Goal: Navigation & Orientation: Find specific page/section

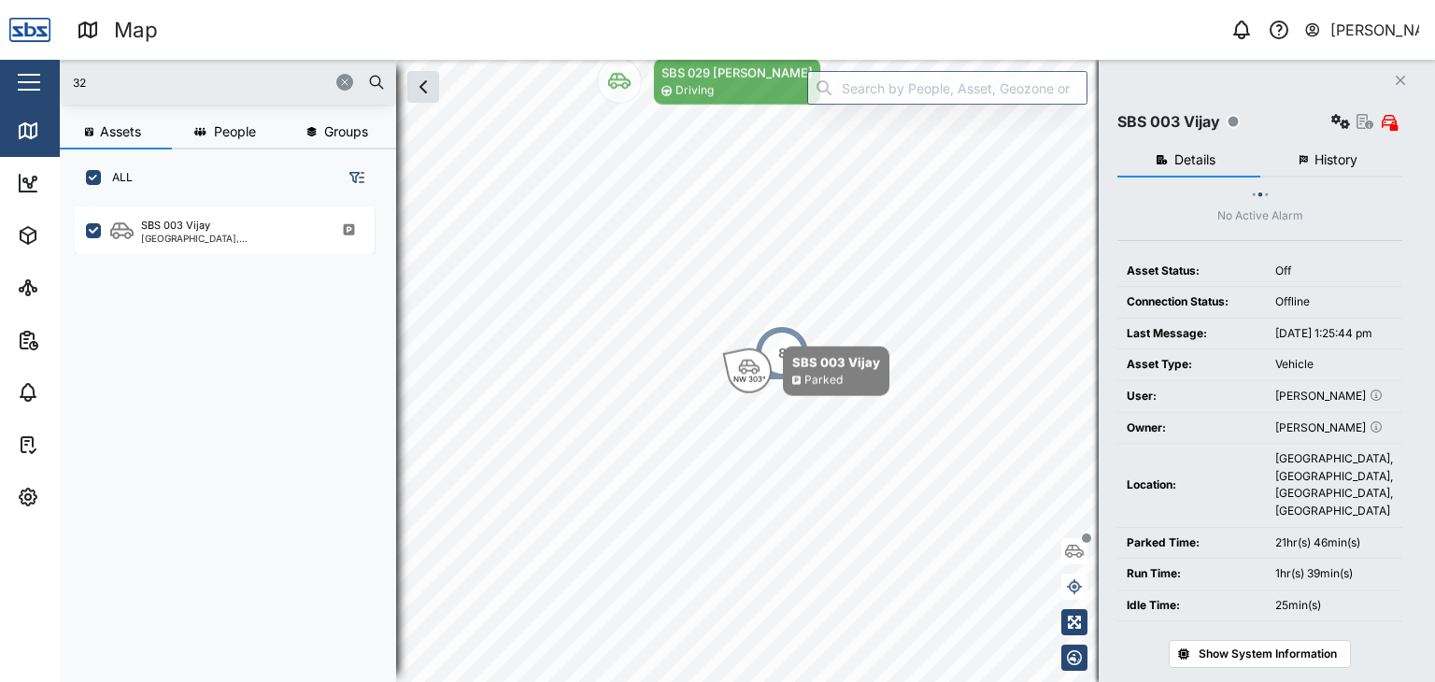
scroll to position [287, 0]
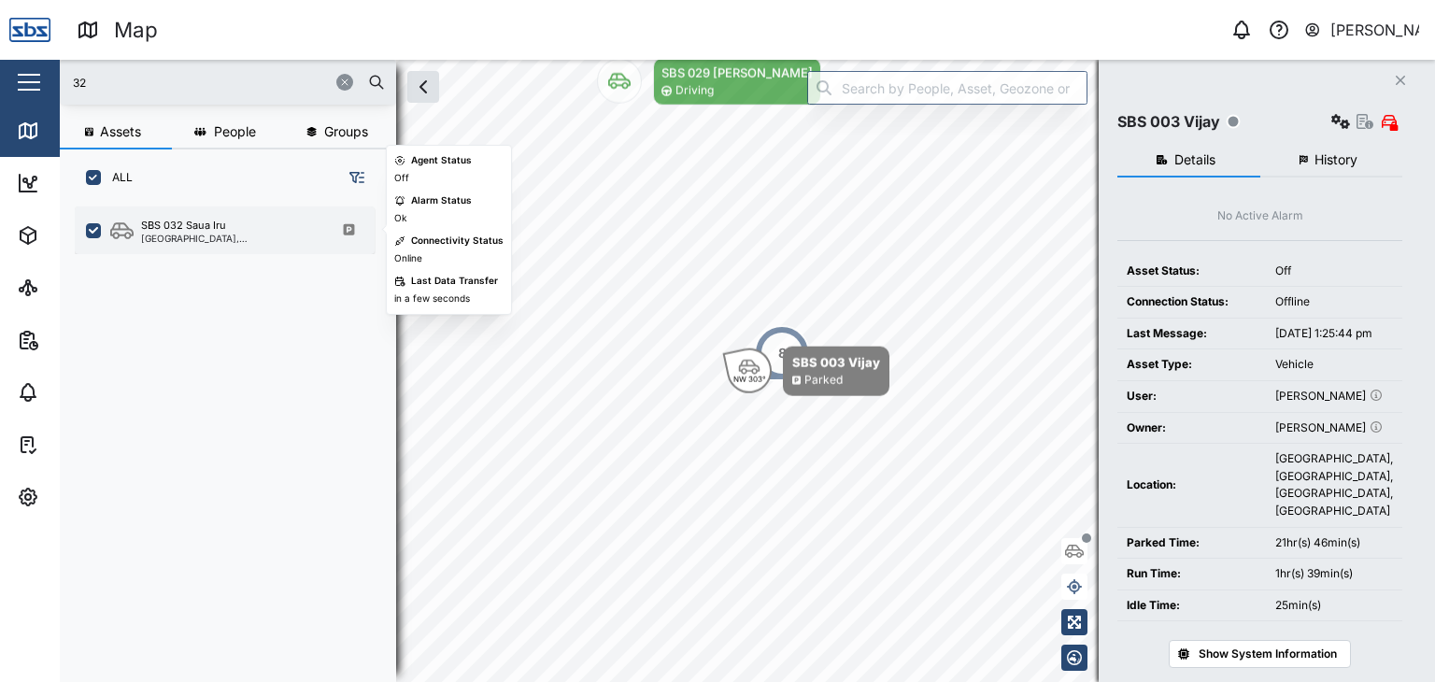
click at [214, 246] on div "SBS 032 Saua Iru Port Moresby, Southern Region" at bounding box center [225, 231] width 300 height 48
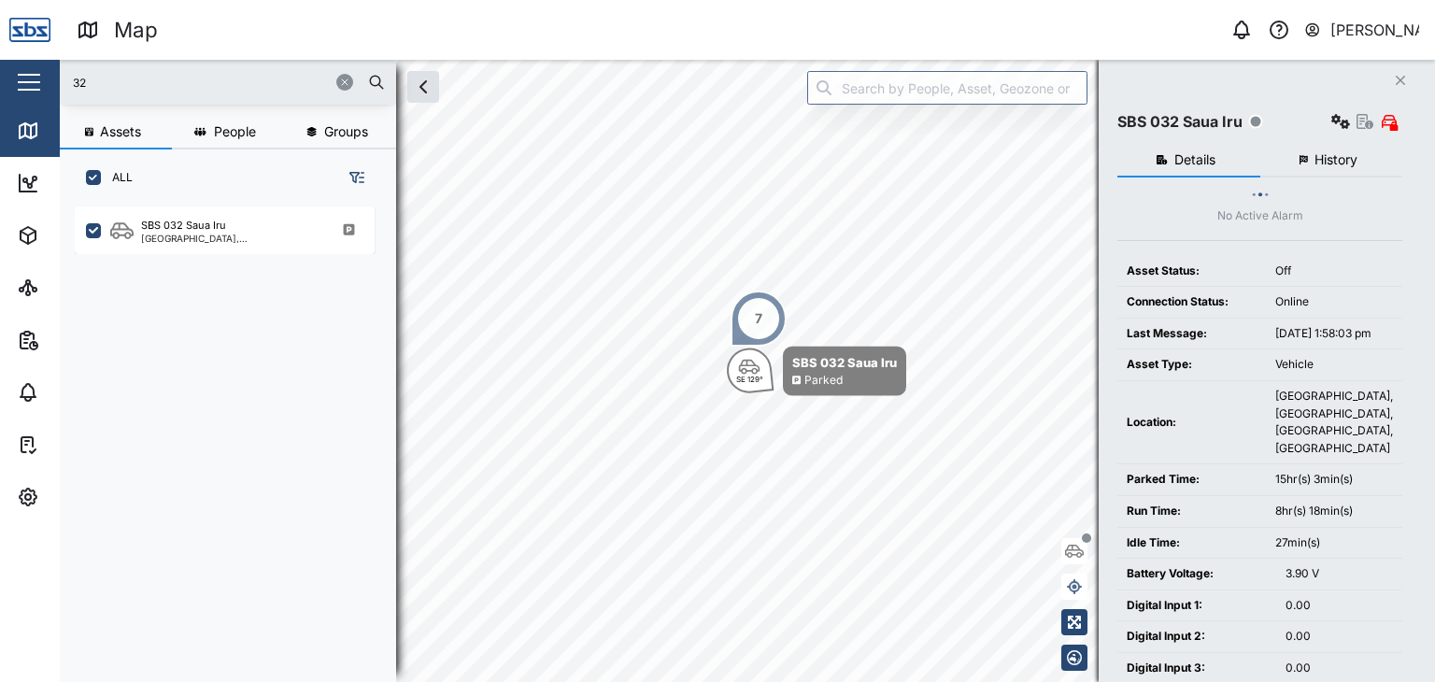
drag, startPoint x: 62, startPoint y: 76, endPoint x: 26, endPoint y: 78, distance: 35.6
click at [26, 78] on div "Map 0 Vijay Kumar Close Map Dashboard Assets ATS Camera Generator Personnel Tan…" at bounding box center [717, 341] width 1435 height 682
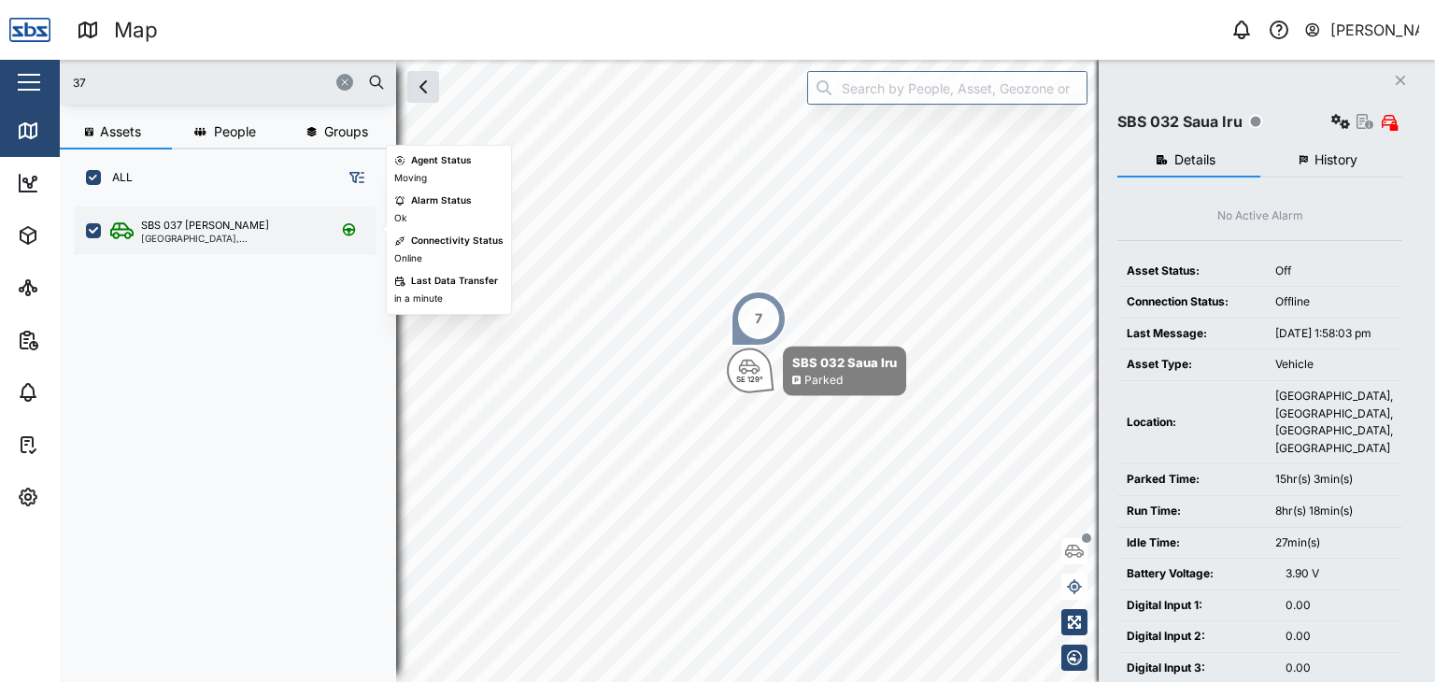
click at [243, 241] on div "[GEOGRAPHIC_DATA], [GEOGRAPHIC_DATA]" at bounding box center [230, 238] width 178 height 9
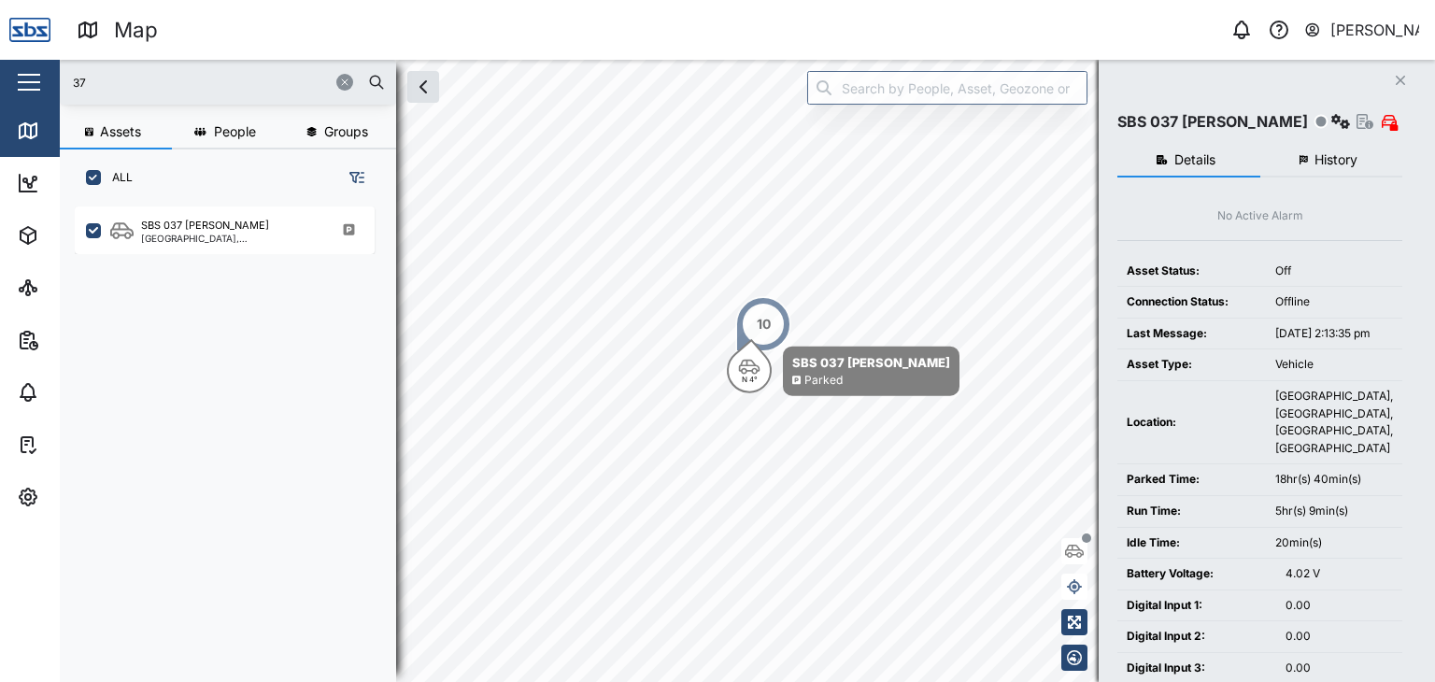
drag, startPoint x: 125, startPoint y: 83, endPoint x: 0, endPoint y: 76, distance: 125.4
click at [0, 76] on div "Map 0 Vijay Kumar Close Map Dashboard Assets ATS Camera Generator Personnel Tan…" at bounding box center [717, 341] width 1435 height 682
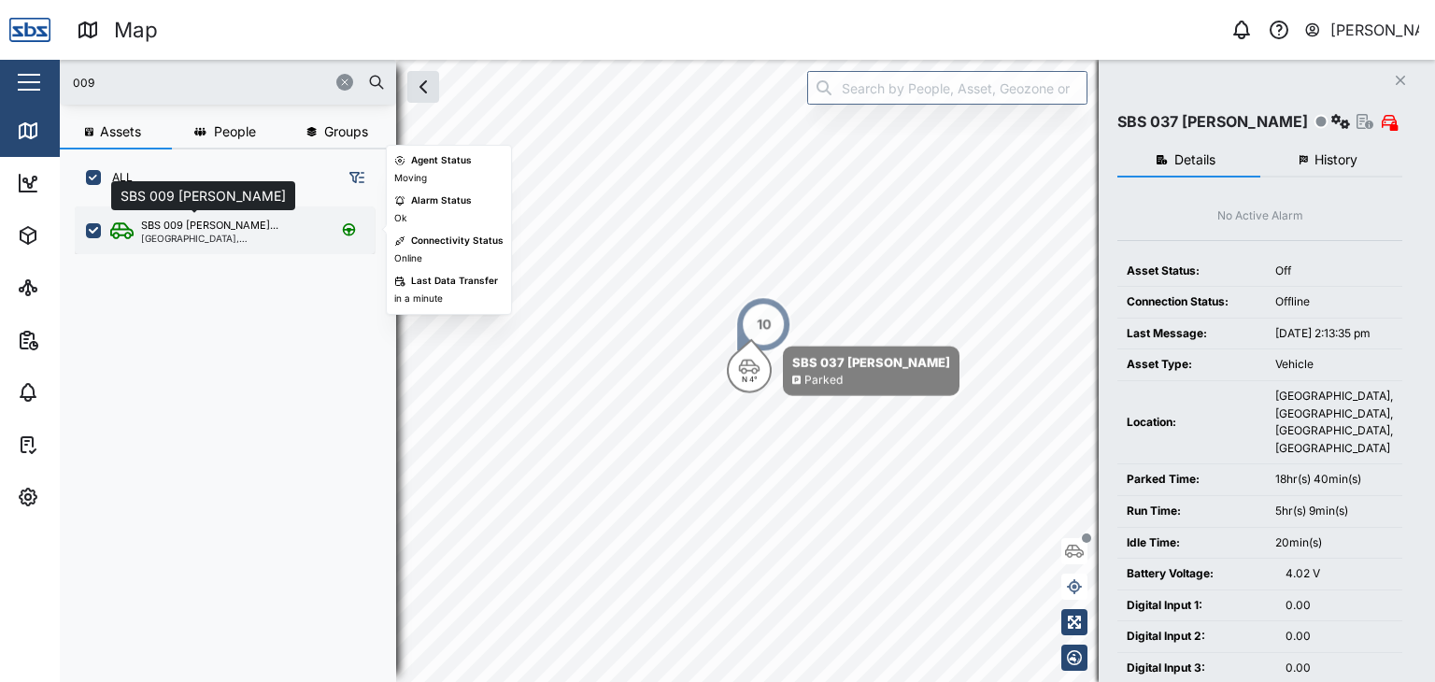
click at [224, 232] on div "SBS 009 [PERSON_NAME]..." at bounding box center [209, 226] width 137 height 16
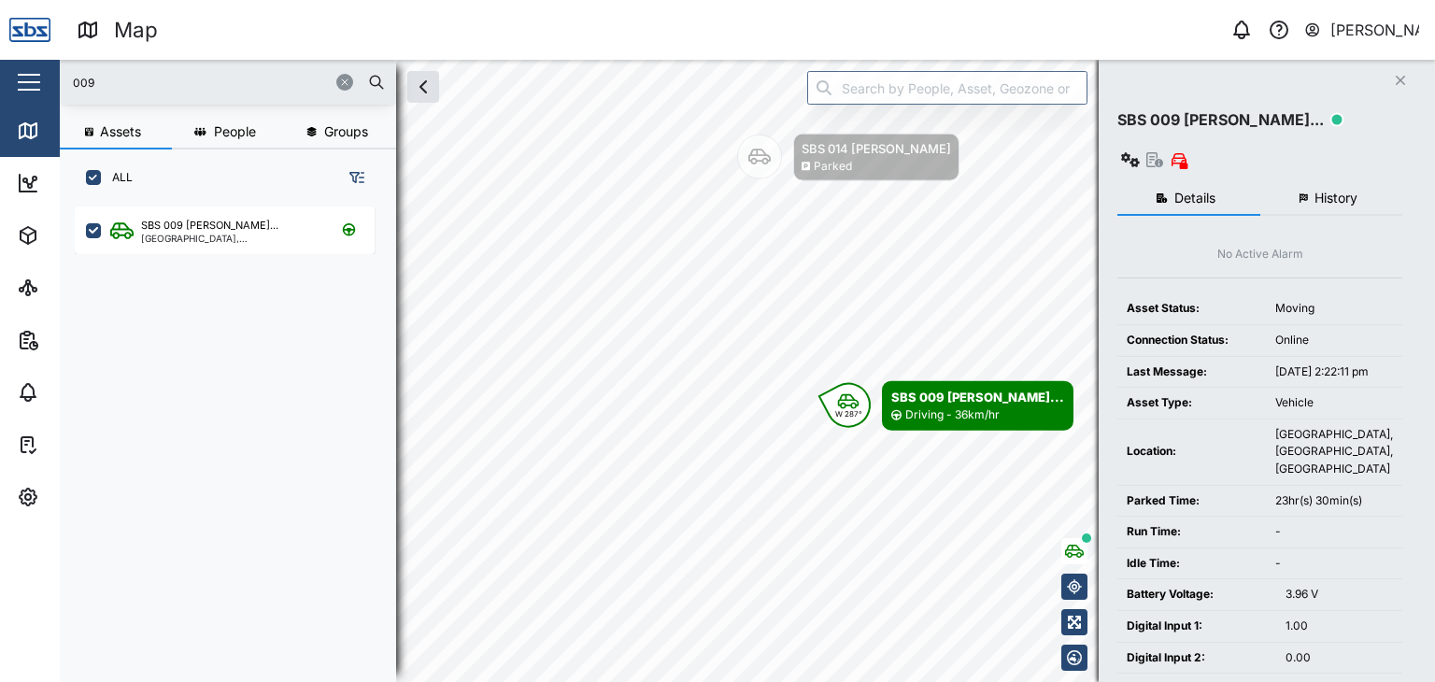
drag, startPoint x: 108, startPoint y: 87, endPoint x: 61, endPoint y: 89, distance: 47.7
click at [61, 89] on div "009" at bounding box center [228, 82] width 336 height 45
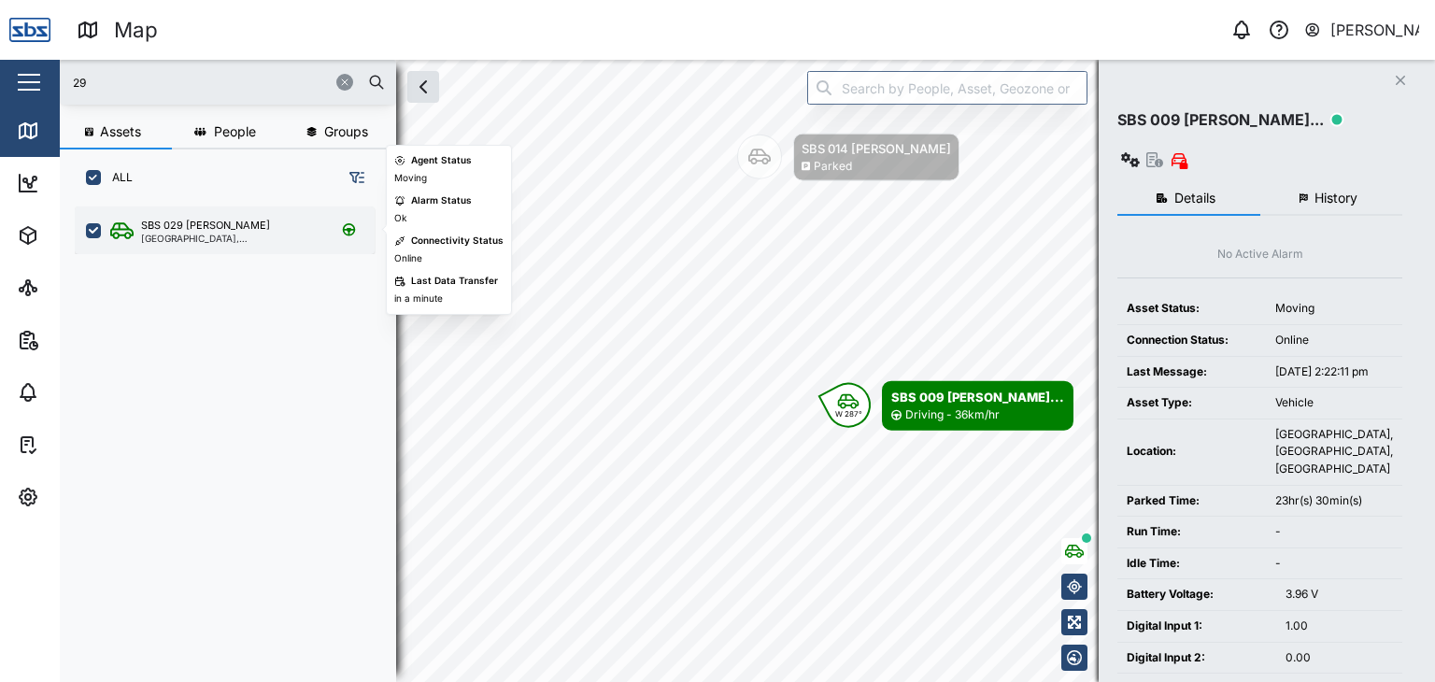
click at [187, 236] on div "[GEOGRAPHIC_DATA], [GEOGRAPHIC_DATA]" at bounding box center [230, 238] width 178 height 9
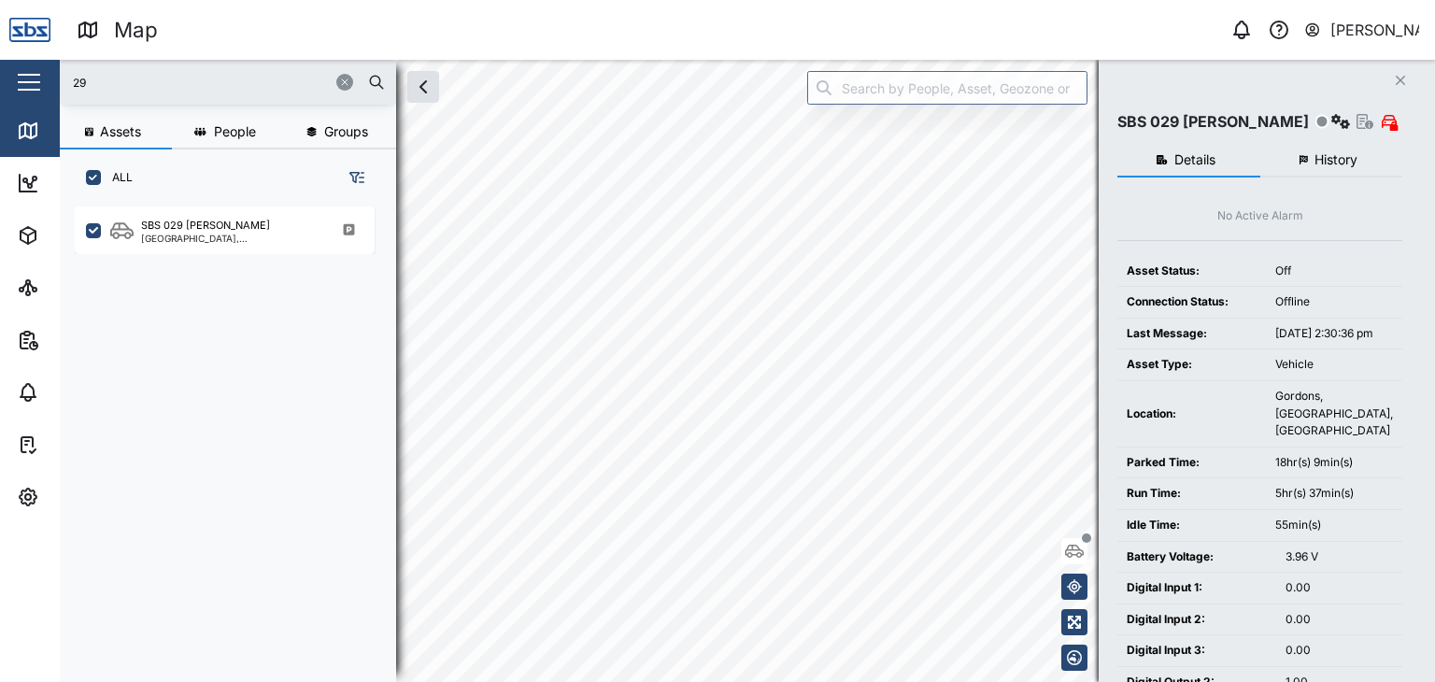
drag, startPoint x: 109, startPoint y: 78, endPoint x: 61, endPoint y: 78, distance: 48.6
click at [61, 78] on div "29" at bounding box center [228, 82] width 336 height 45
type input "29"
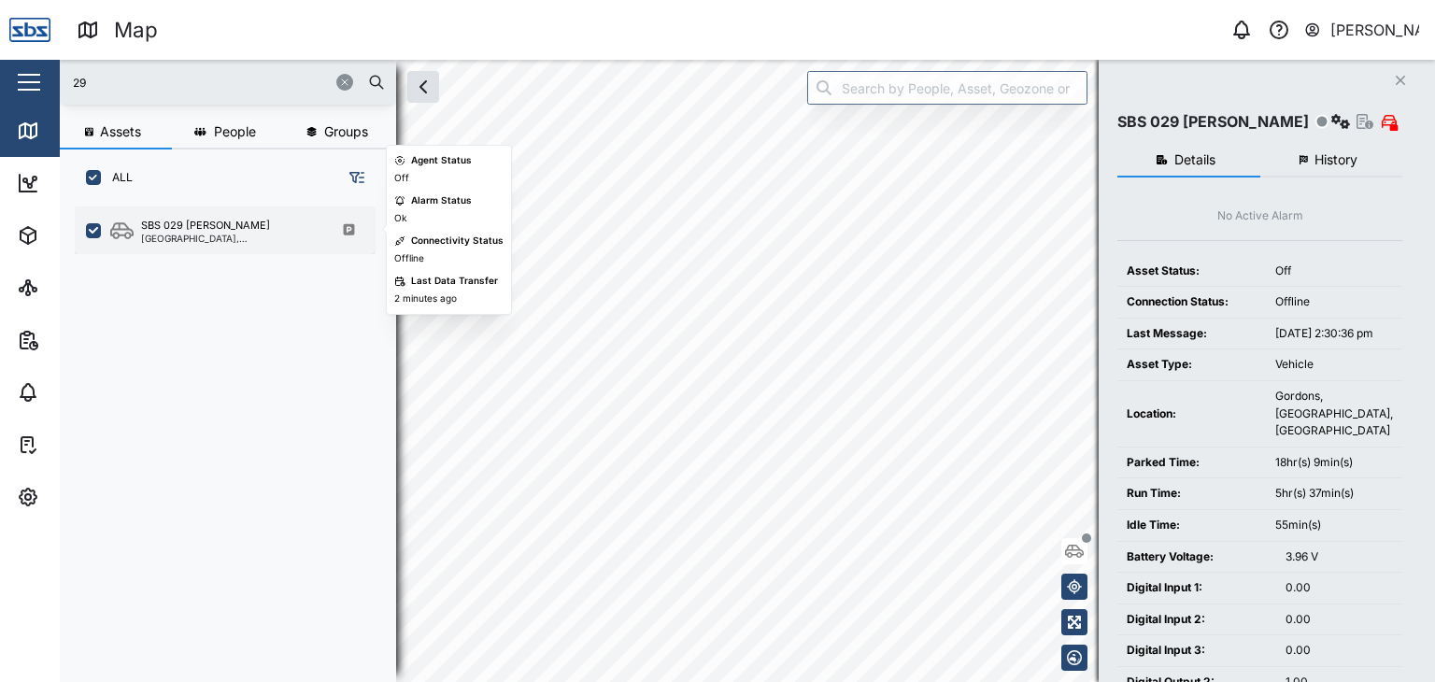
click at [198, 234] on div "[GEOGRAPHIC_DATA], [GEOGRAPHIC_DATA]" at bounding box center [230, 238] width 178 height 9
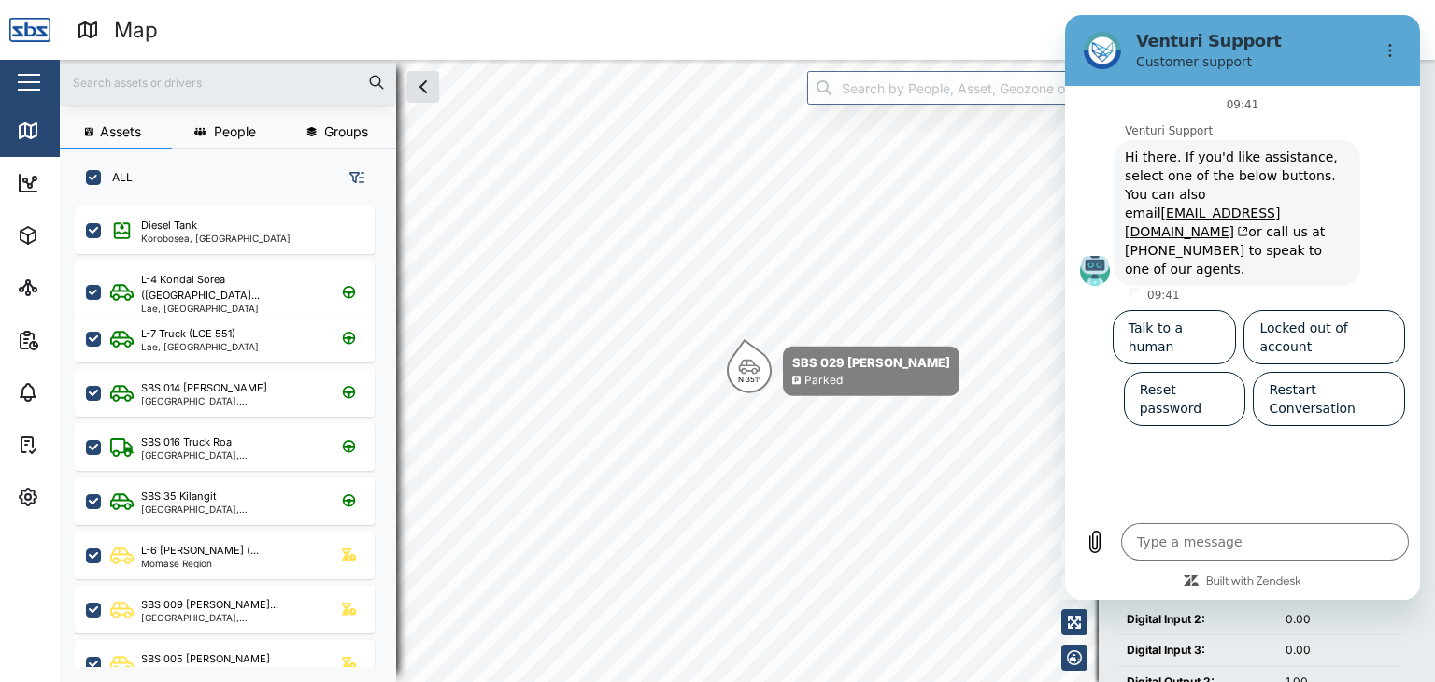
click at [972, 33] on div "0 Vijay Kumar" at bounding box center [1099, 30] width 672 height 26
click at [1237, 620] on td "Digital Input 2:" at bounding box center [1197, 620] width 159 height 32
click at [1392, 50] on icon "Options menu" at bounding box center [1390, 50] width 15 height 15
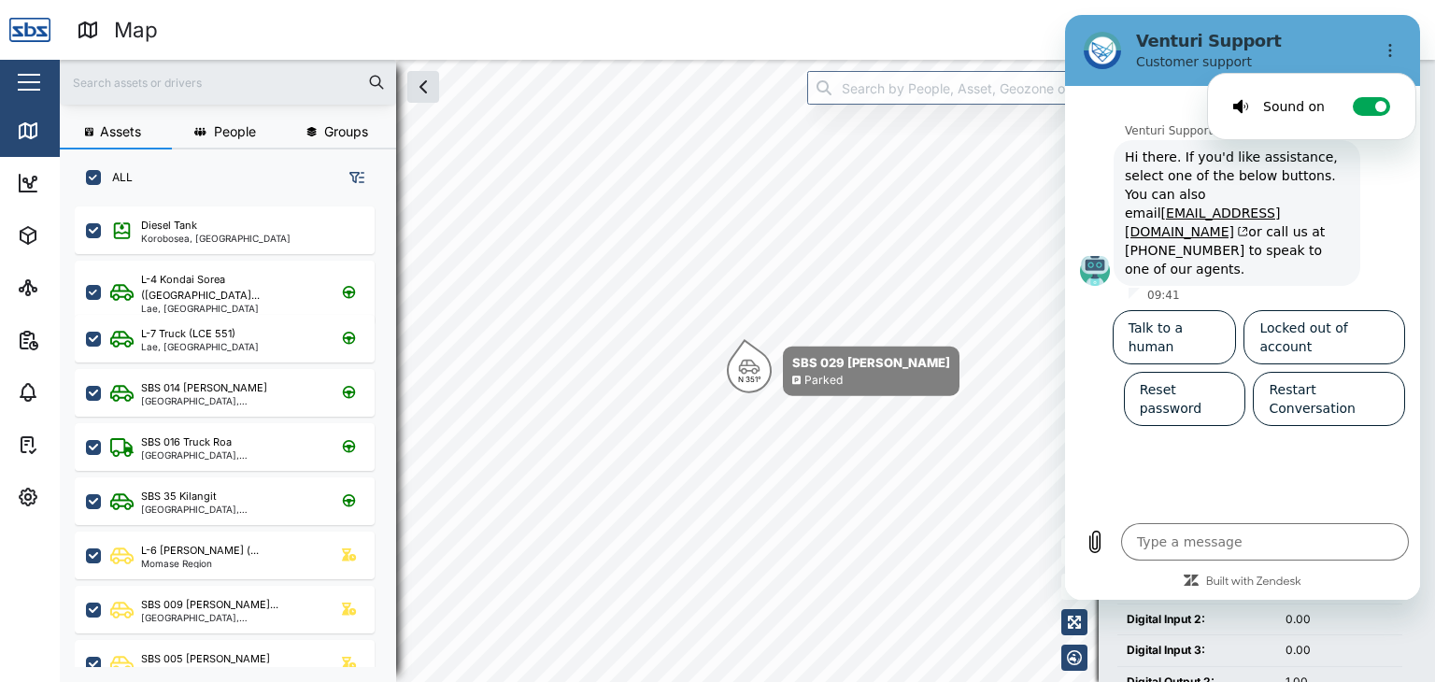
click at [1000, 24] on div "0 Vijay Kumar" at bounding box center [1099, 30] width 672 height 26
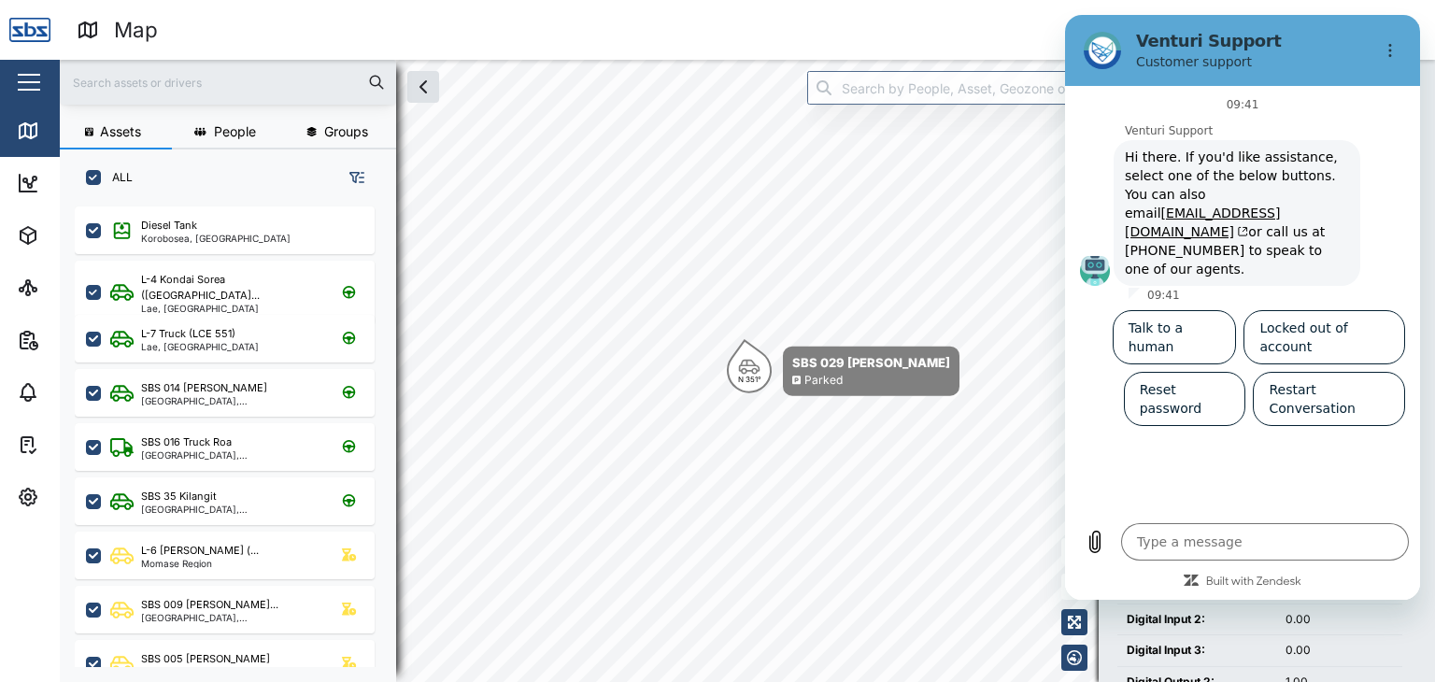
click at [597, 36] on div "Map" at bounding box center [413, 30] width 672 height 33
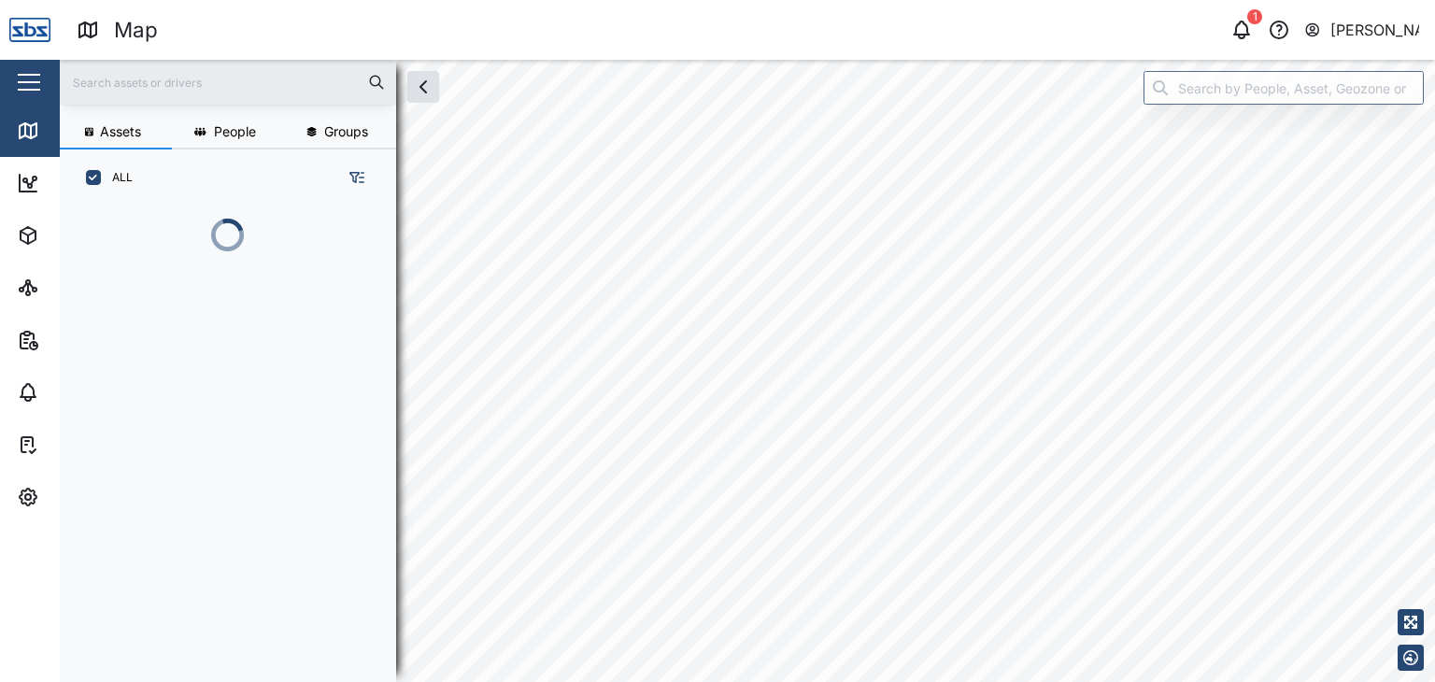
scroll to position [452, 292]
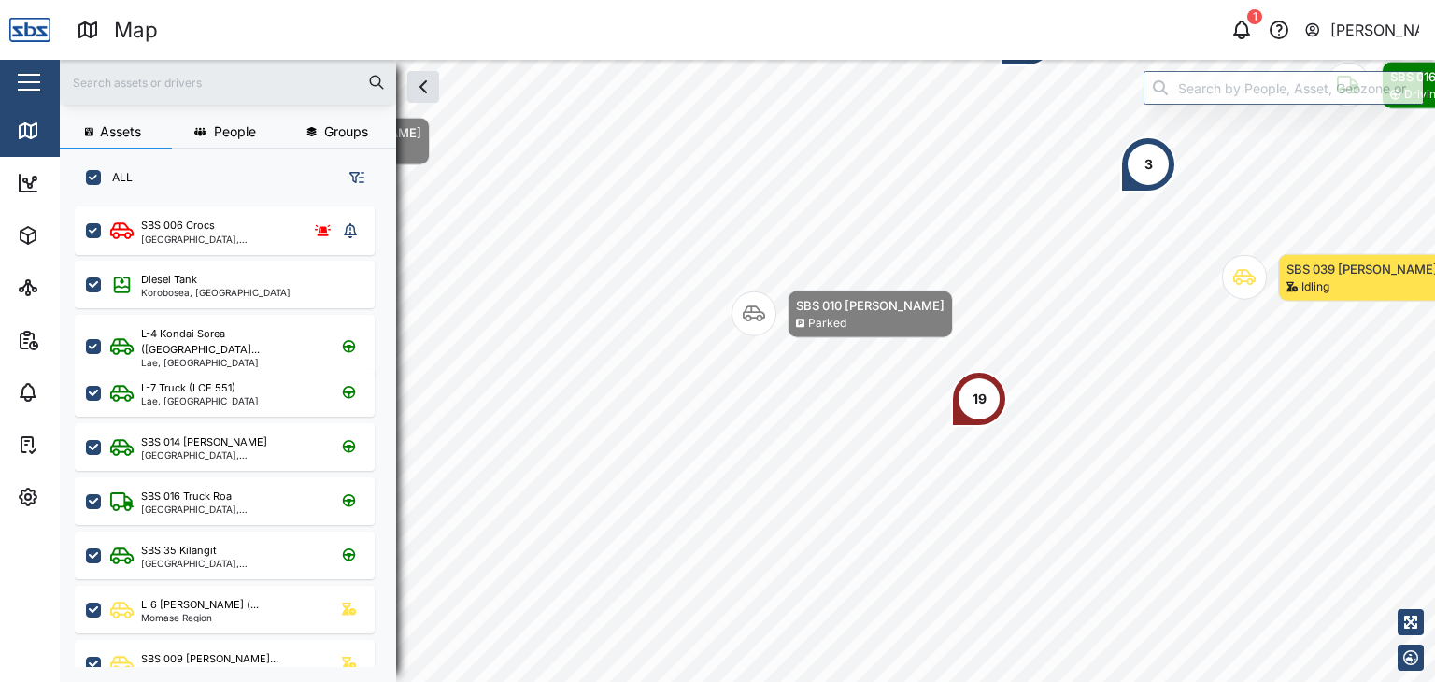
click at [982, 403] on div "19" at bounding box center [980, 399] width 14 height 21
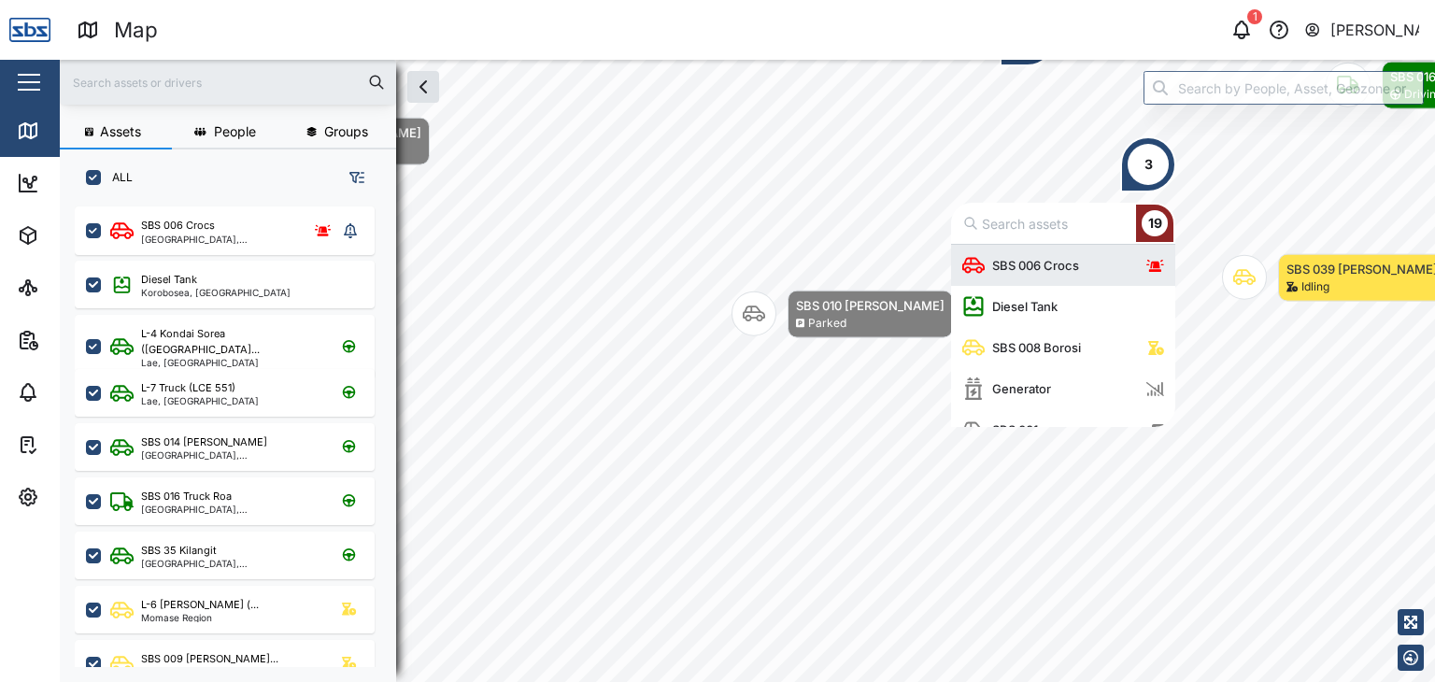
scroll to position [168, 209]
click at [1085, 257] on div "SBS 006 Crocs" at bounding box center [1036, 265] width 102 height 19
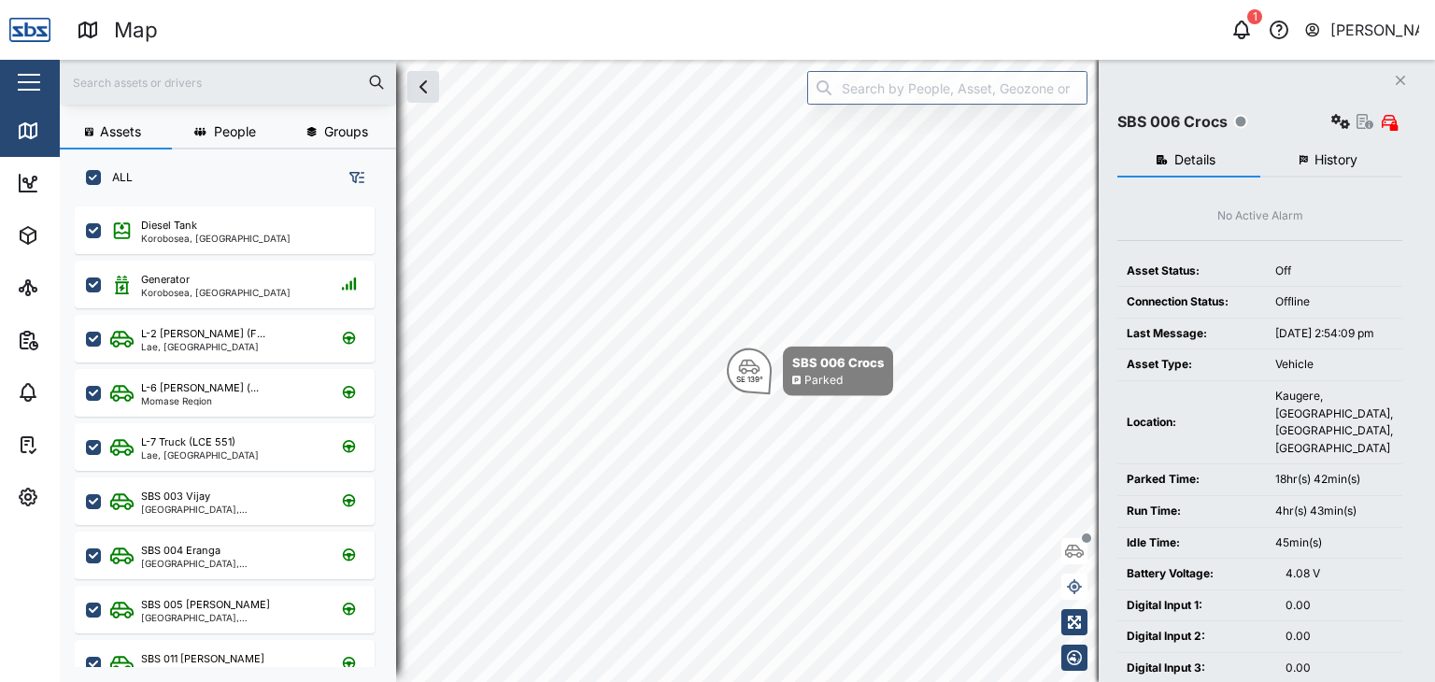
click at [143, 85] on input "text" at bounding box center [228, 82] width 314 height 28
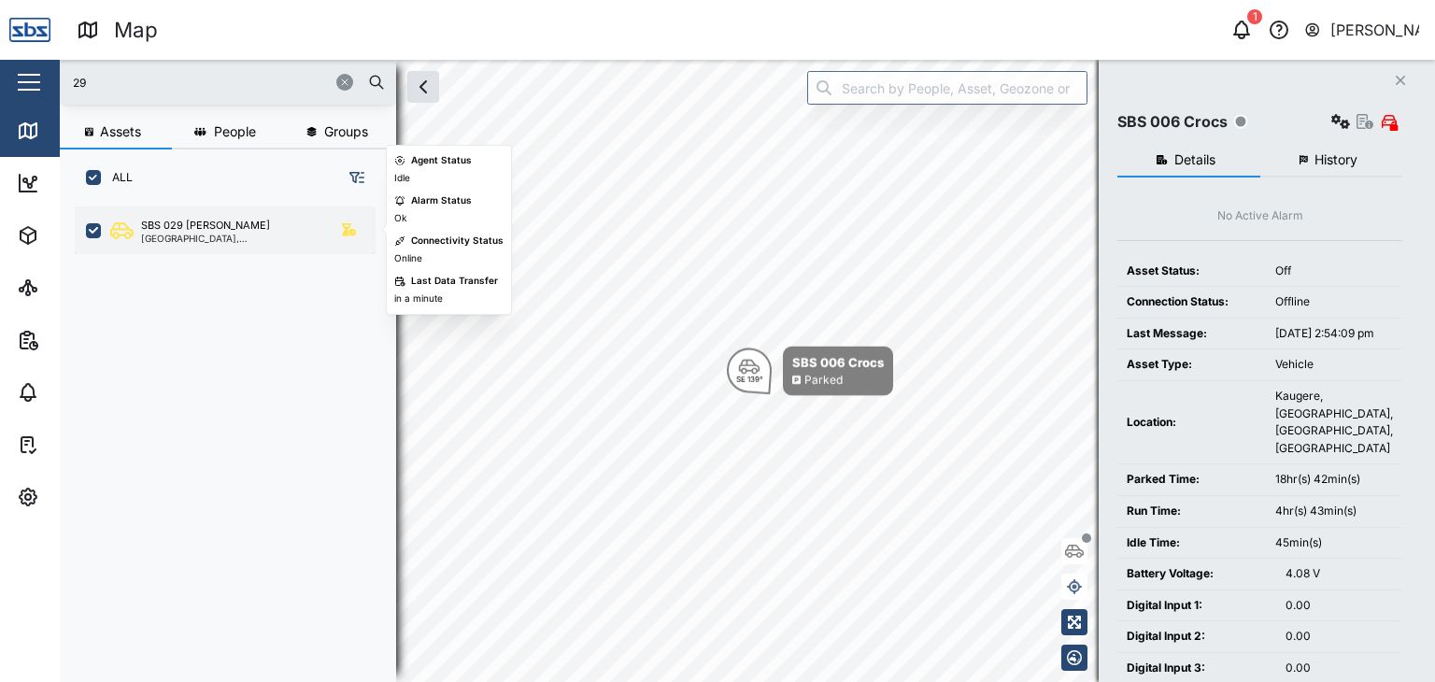
click at [264, 239] on div "[GEOGRAPHIC_DATA], [GEOGRAPHIC_DATA]" at bounding box center [230, 238] width 178 height 9
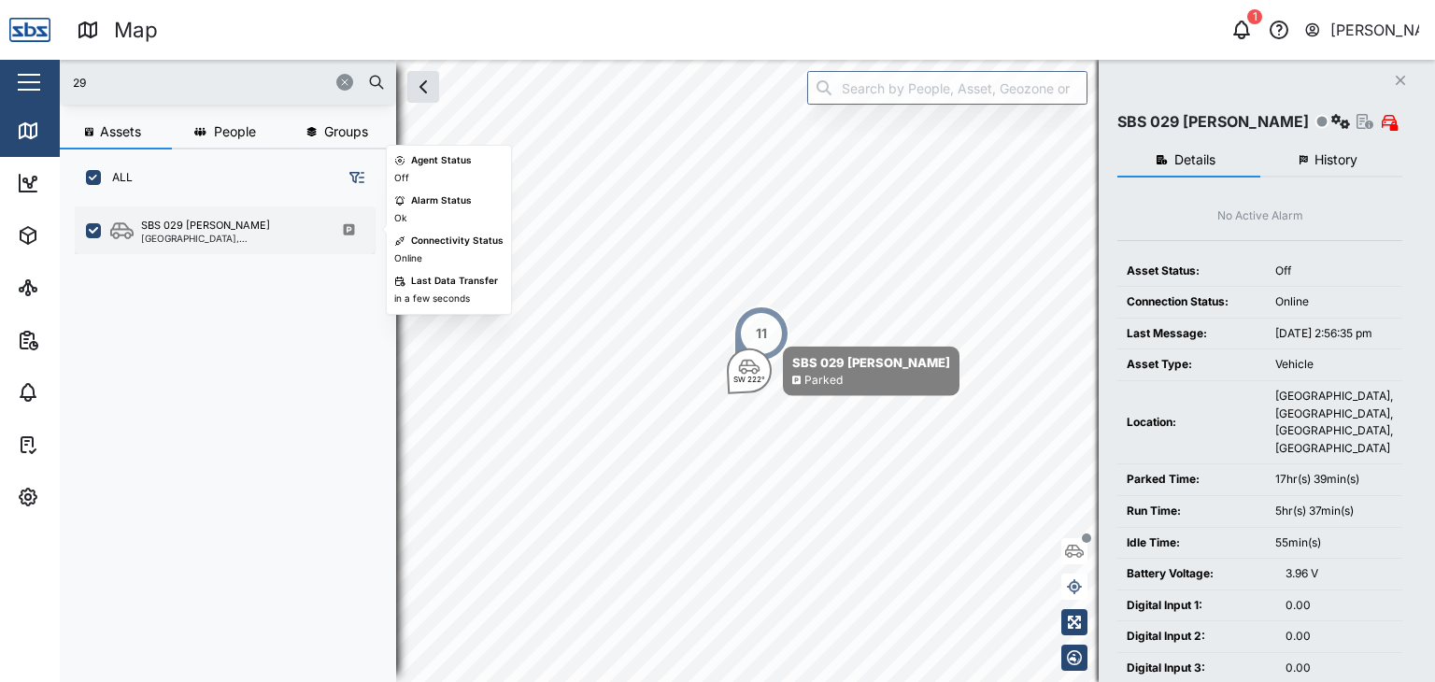
click at [217, 230] on div "SBS 029 [PERSON_NAME]" at bounding box center [205, 226] width 129 height 16
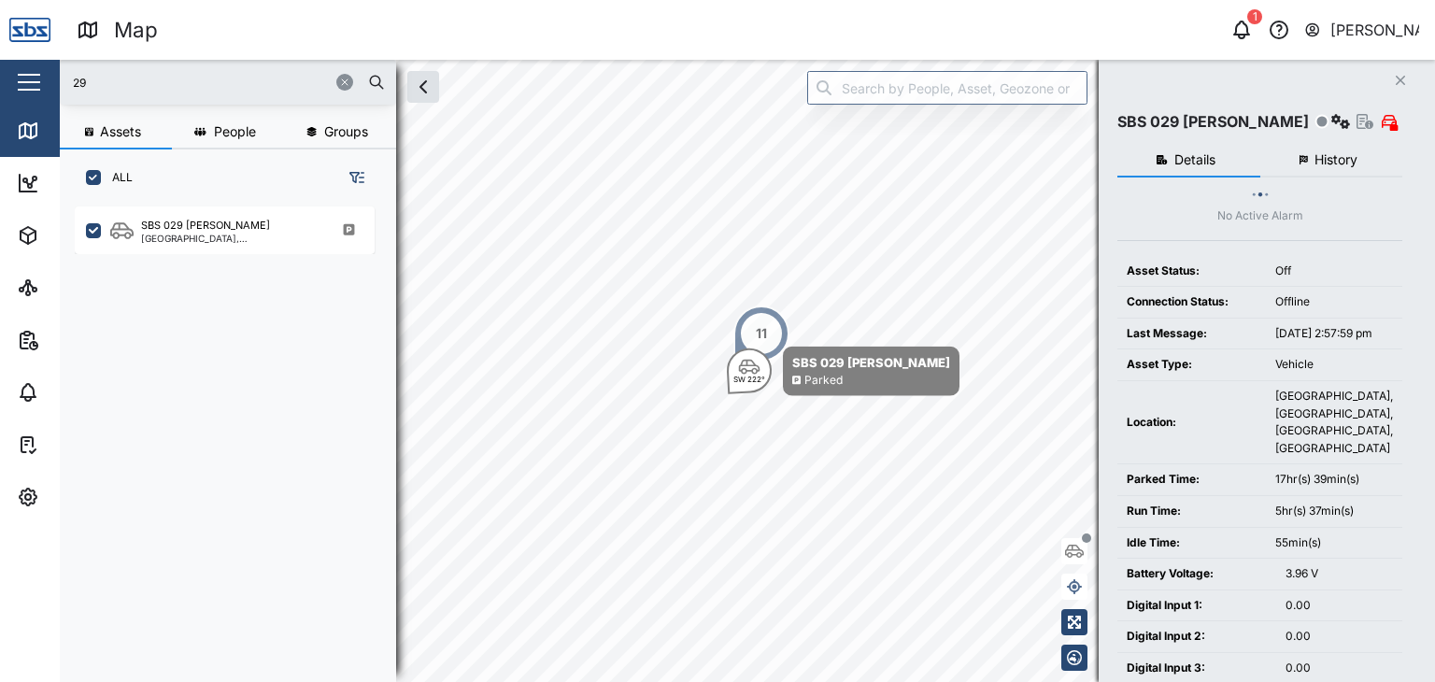
drag, startPoint x: 116, startPoint y: 81, endPoint x: 65, endPoint y: 84, distance: 50.5
click at [65, 84] on div "29" at bounding box center [228, 82] width 336 height 45
click at [113, 79] on input "29" at bounding box center [228, 82] width 314 height 28
drag, startPoint x: 102, startPoint y: 83, endPoint x: 57, endPoint y: 89, distance: 45.2
click at [57, 89] on div "Map 1 [PERSON_NAME] Close Map Dashboard Assets ATS Camera Generator Personnel T…" at bounding box center [717, 341] width 1435 height 682
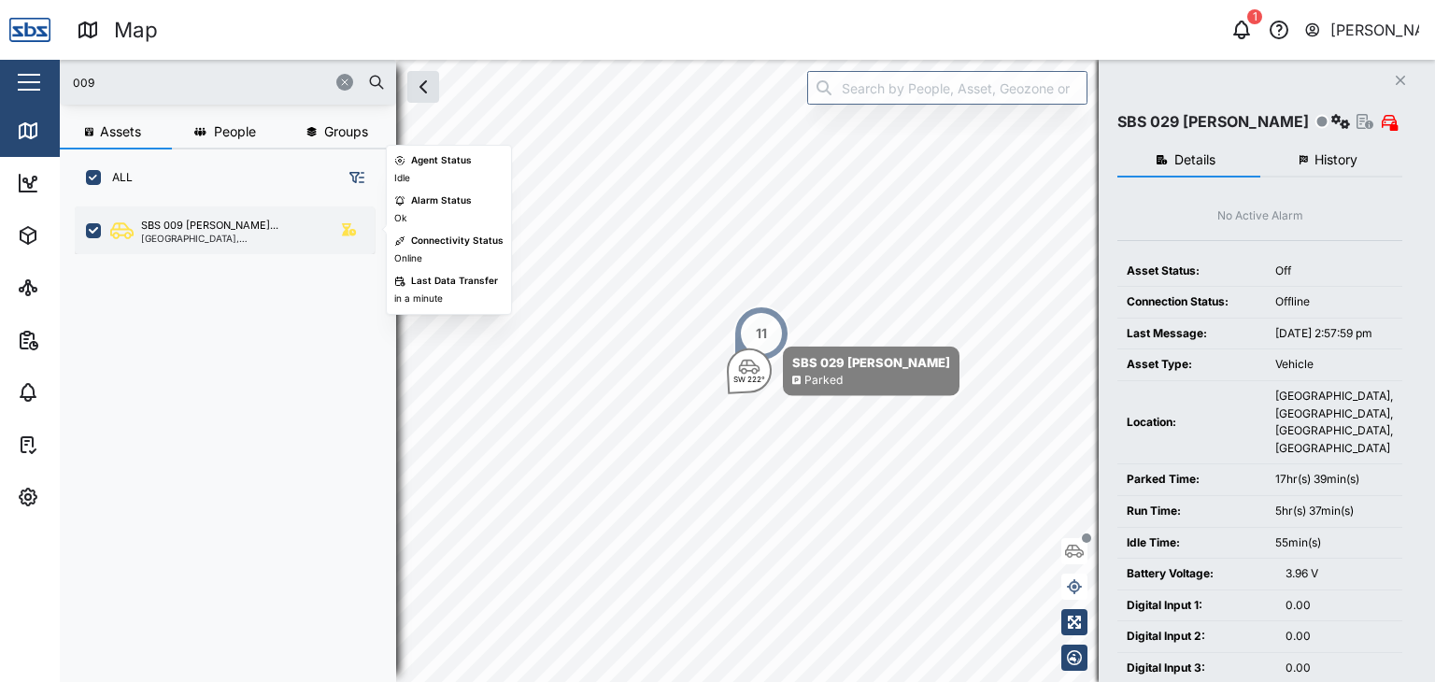
click at [180, 236] on div "[GEOGRAPHIC_DATA], [GEOGRAPHIC_DATA]" at bounding box center [230, 238] width 178 height 9
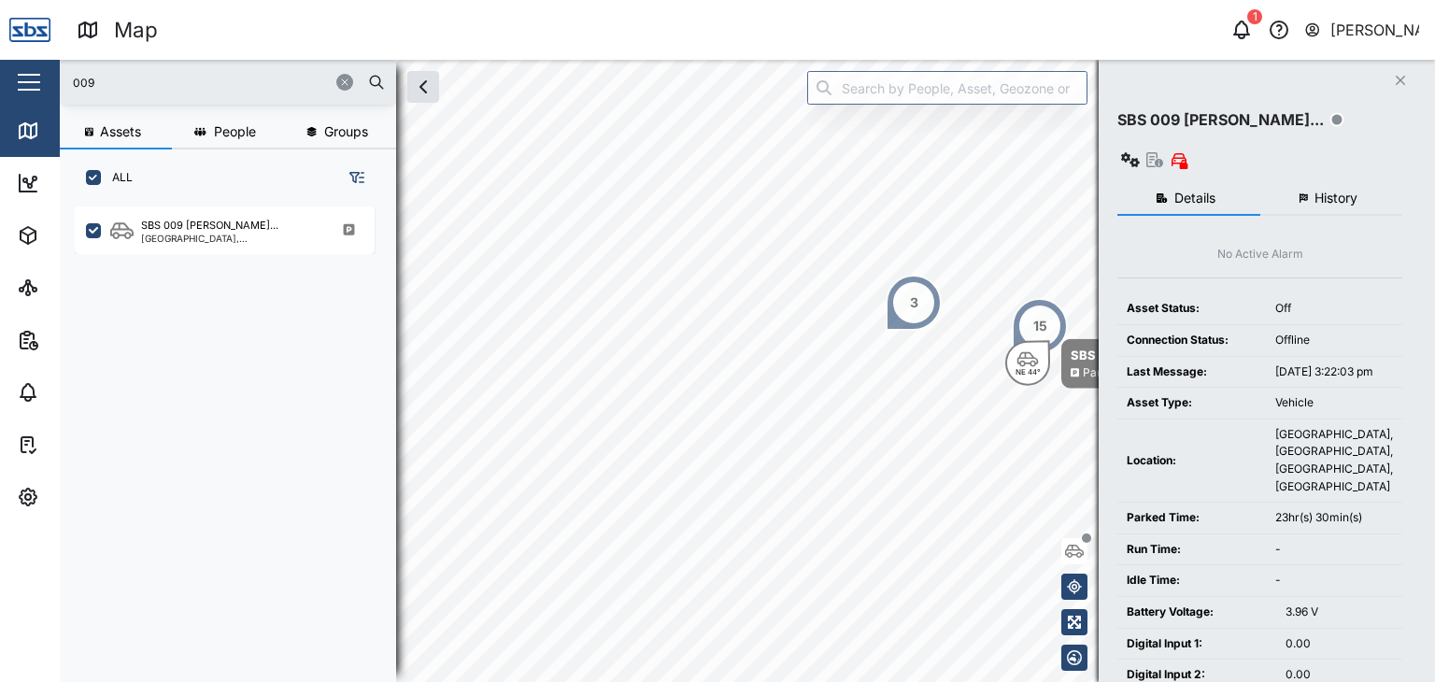
drag, startPoint x: 109, startPoint y: 76, endPoint x: 32, endPoint y: 83, distance: 77.9
click at [32, 83] on div "Map 1 [PERSON_NAME] Close Map Dashboard Assets ATS Camera Generator Personnel T…" at bounding box center [717, 341] width 1435 height 682
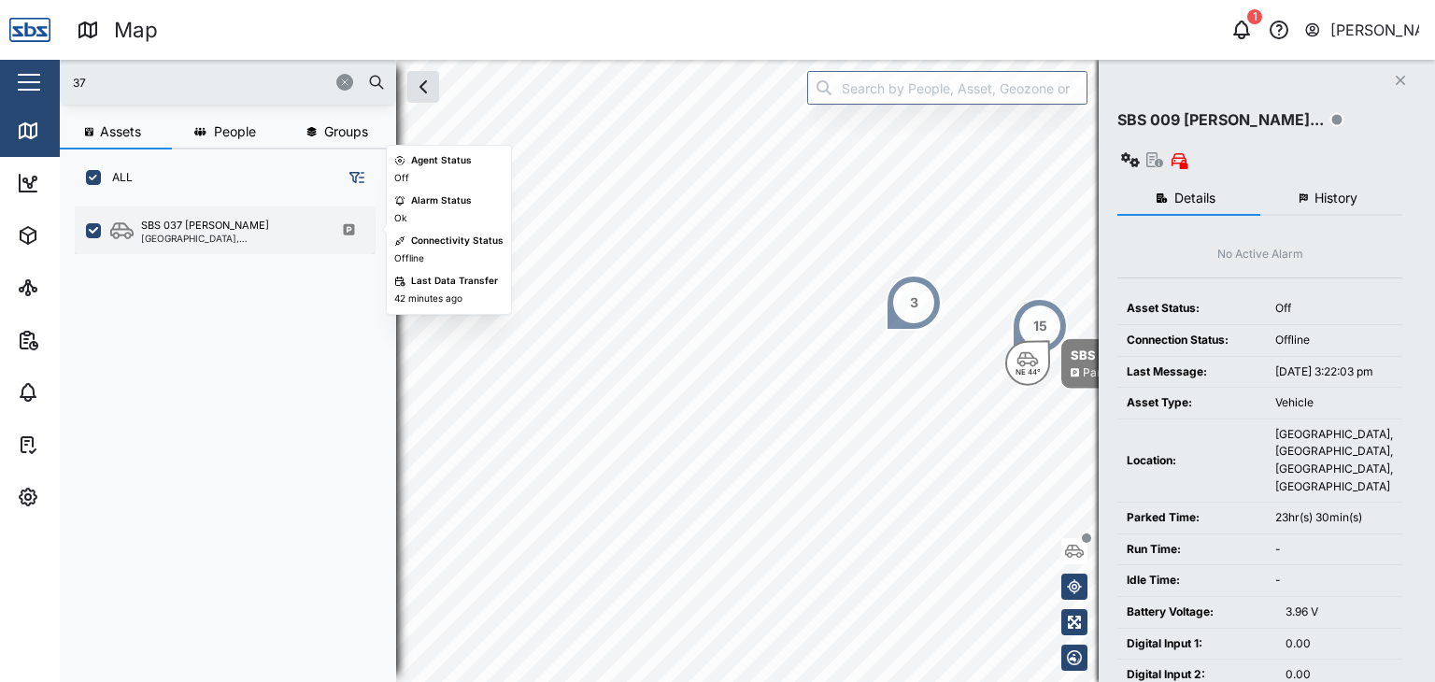
click at [191, 231] on div "SBS 037 [PERSON_NAME]" at bounding box center [205, 226] width 128 height 16
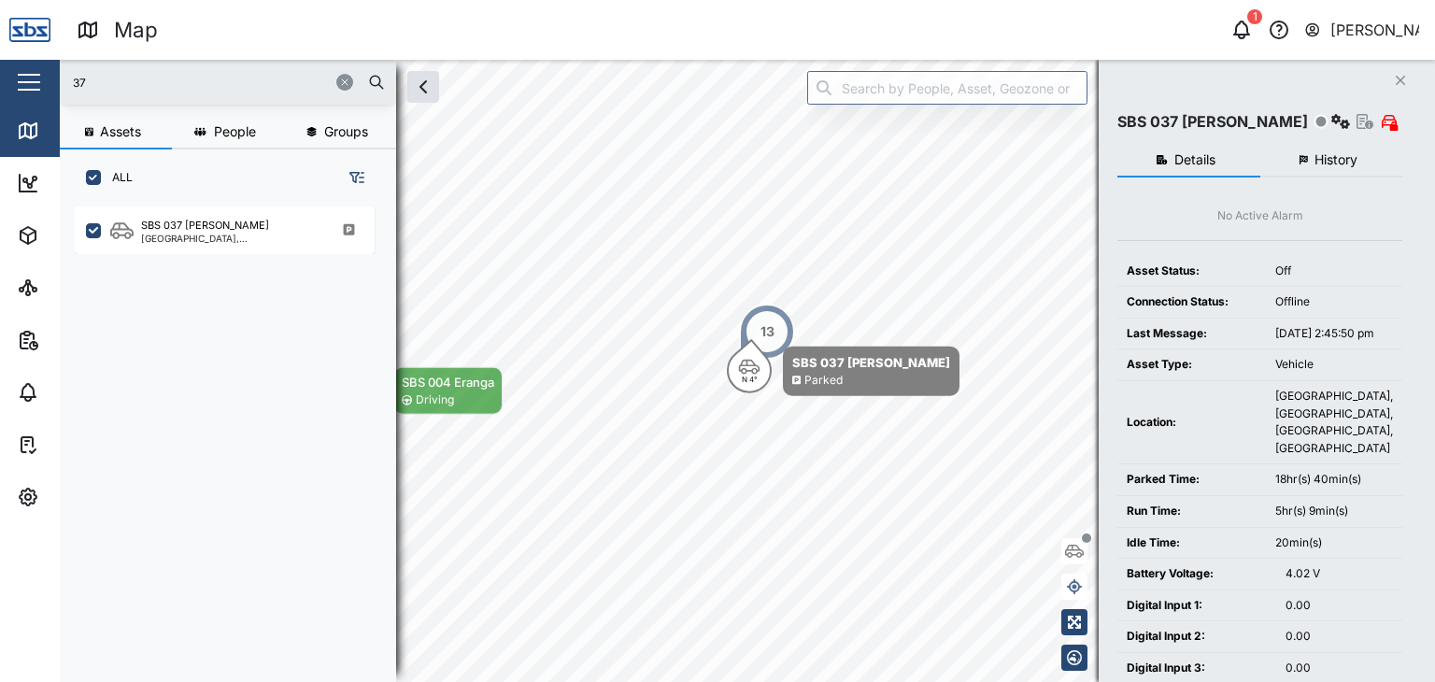
drag, startPoint x: 89, startPoint y: 82, endPoint x: 15, endPoint y: 79, distance: 73.9
click at [15, 79] on div "Map 1 [PERSON_NAME] Close Map Dashboard Assets ATS Camera Generator Personnel T…" at bounding box center [717, 341] width 1435 height 682
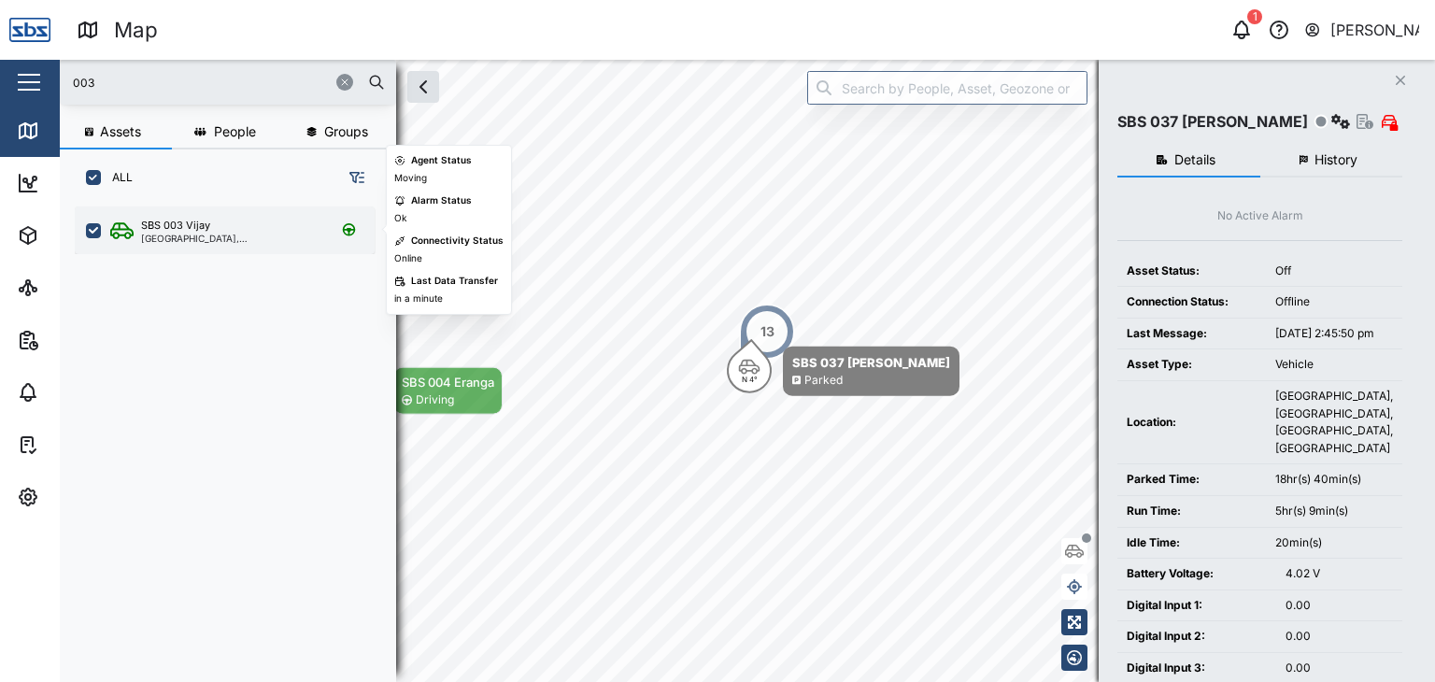
click at [174, 226] on div "SBS 003 Vijay" at bounding box center [175, 226] width 69 height 16
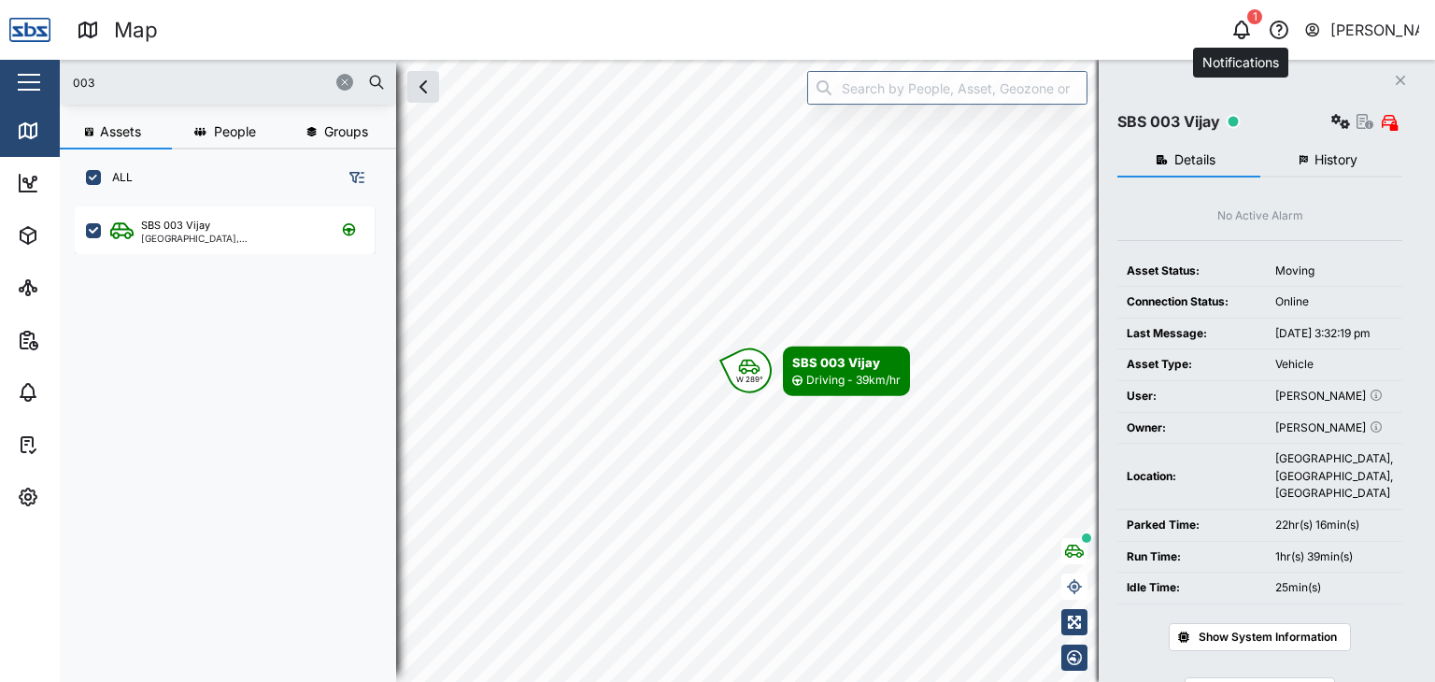
click at [1244, 26] on icon "button" at bounding box center [1242, 30] width 22 height 22
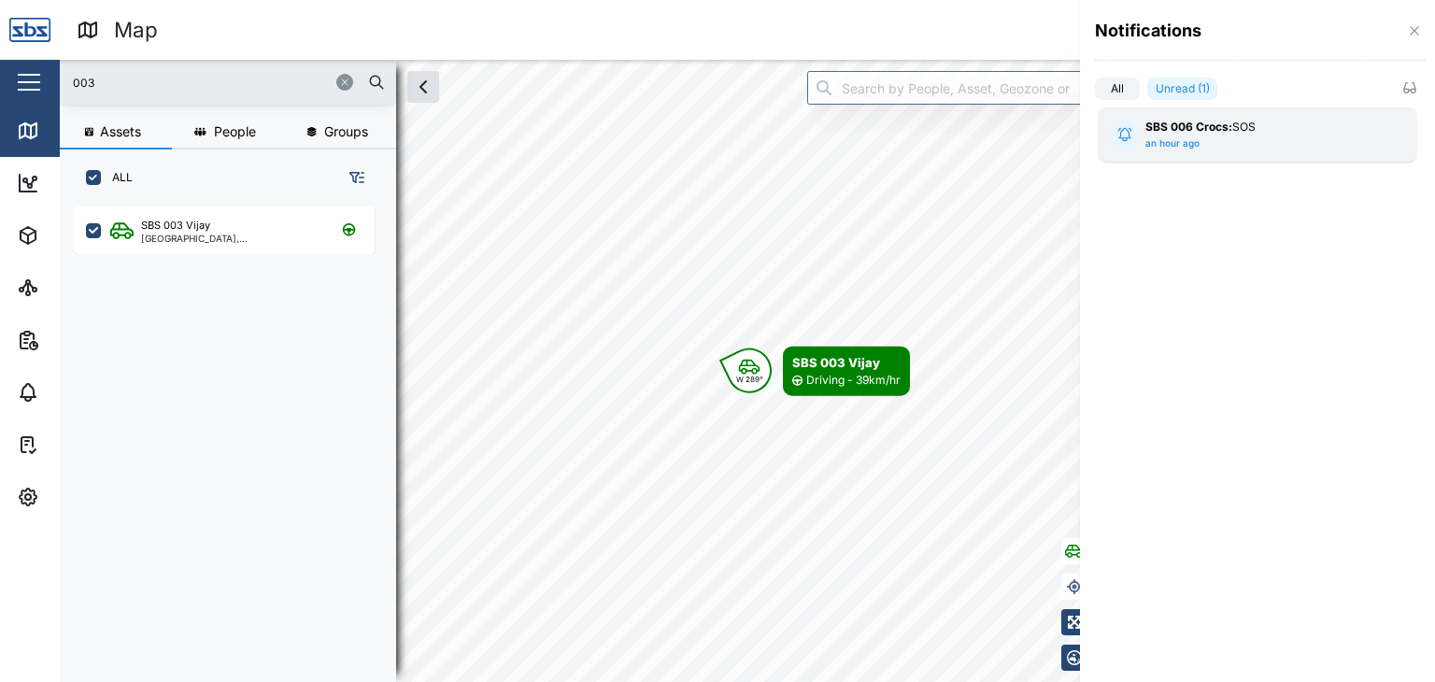
click at [1237, 142] on div "SBS 006 Crocs: SOS an hour ago" at bounding box center [1258, 135] width 224 height 32
click at [114, 84] on div at bounding box center [717, 341] width 1435 height 682
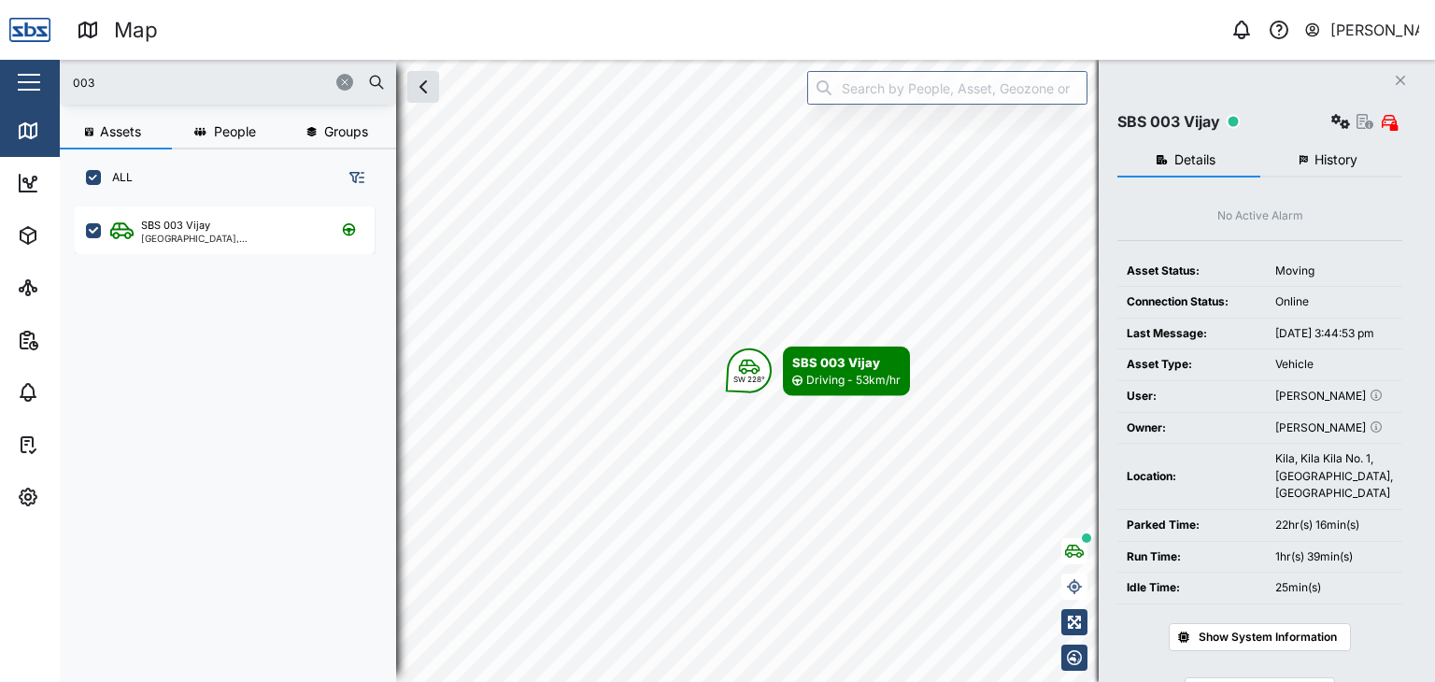
click at [67, 78] on div "003" at bounding box center [228, 82] width 336 height 45
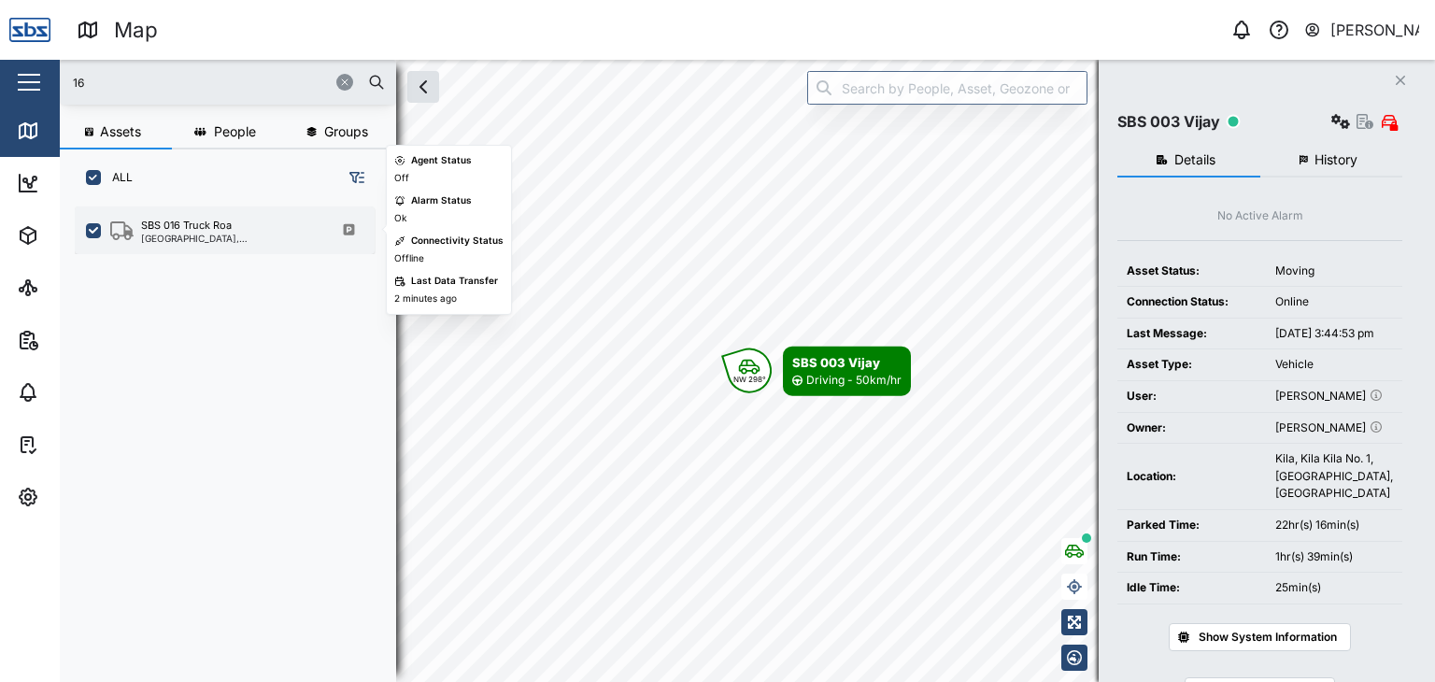
click at [172, 241] on div "[GEOGRAPHIC_DATA], [GEOGRAPHIC_DATA]" at bounding box center [230, 238] width 178 height 9
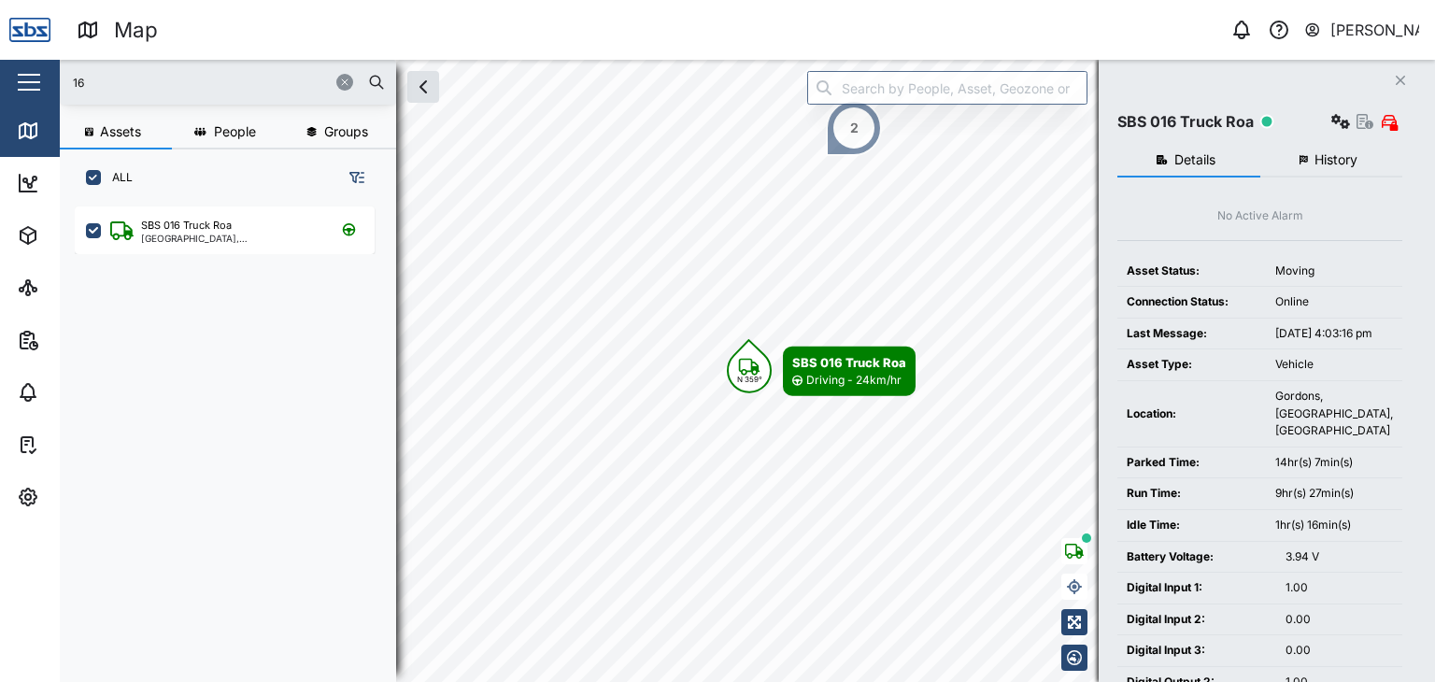
drag, startPoint x: 78, startPoint y: 72, endPoint x: 44, endPoint y: 57, distance: 36.8
click at [44, 57] on div "Map 0 [PERSON_NAME] Close Map Dashboard Assets ATS Camera Generator Personnel T…" at bounding box center [717, 341] width 1435 height 682
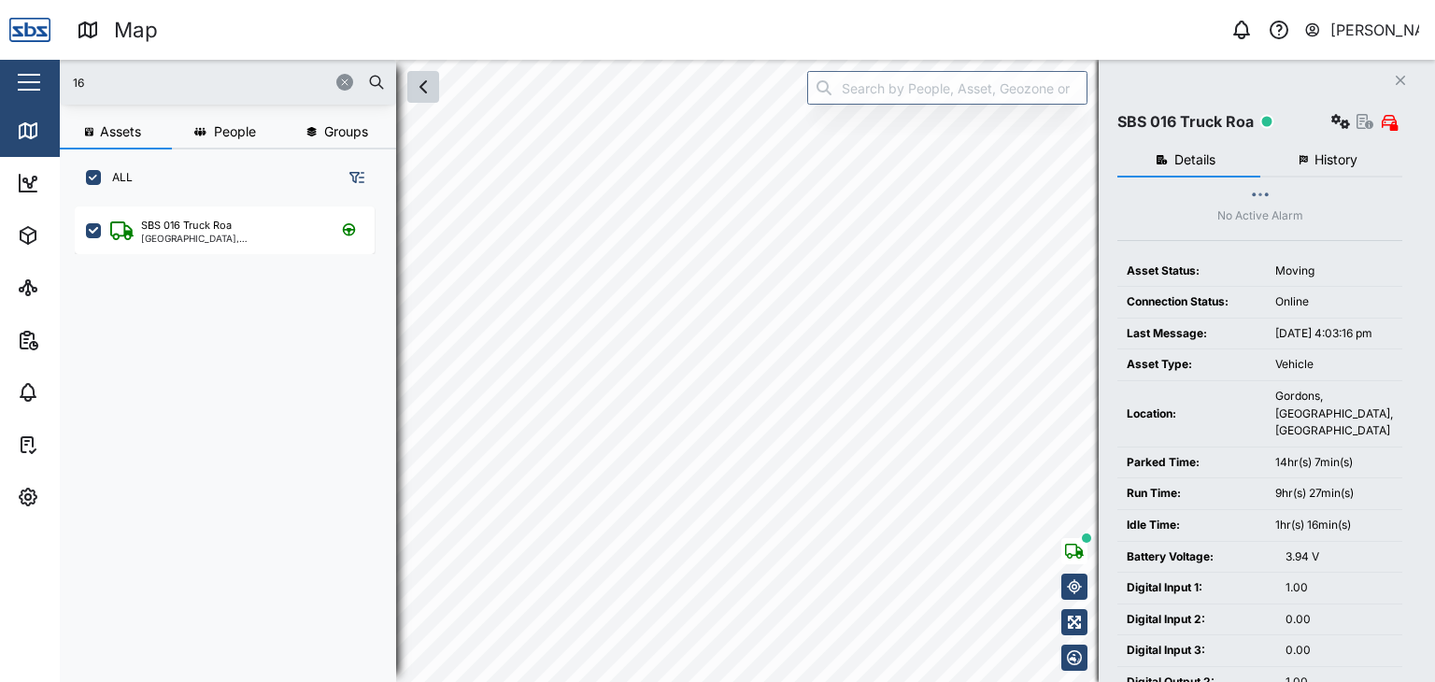
click at [428, 91] on icon "button" at bounding box center [423, 87] width 22 height 22
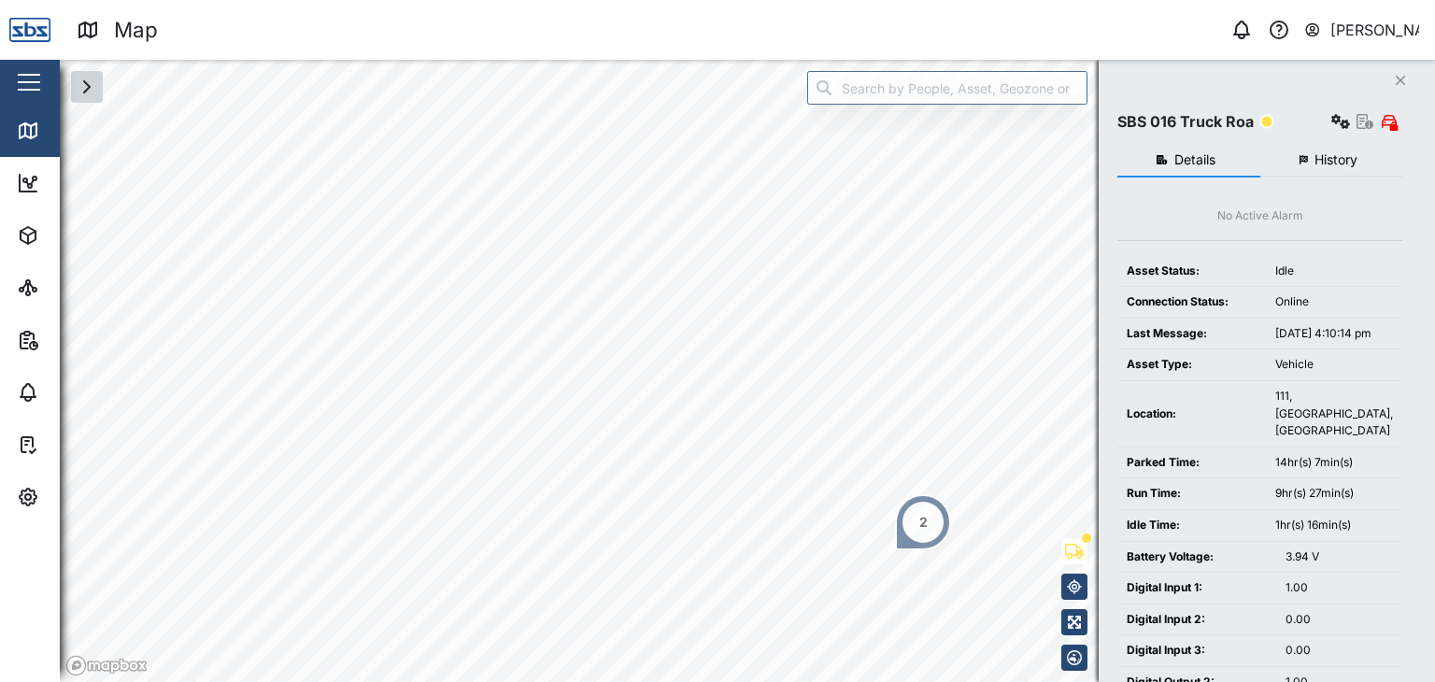
click at [83, 87] on icon "button" at bounding box center [87, 87] width 22 height 22
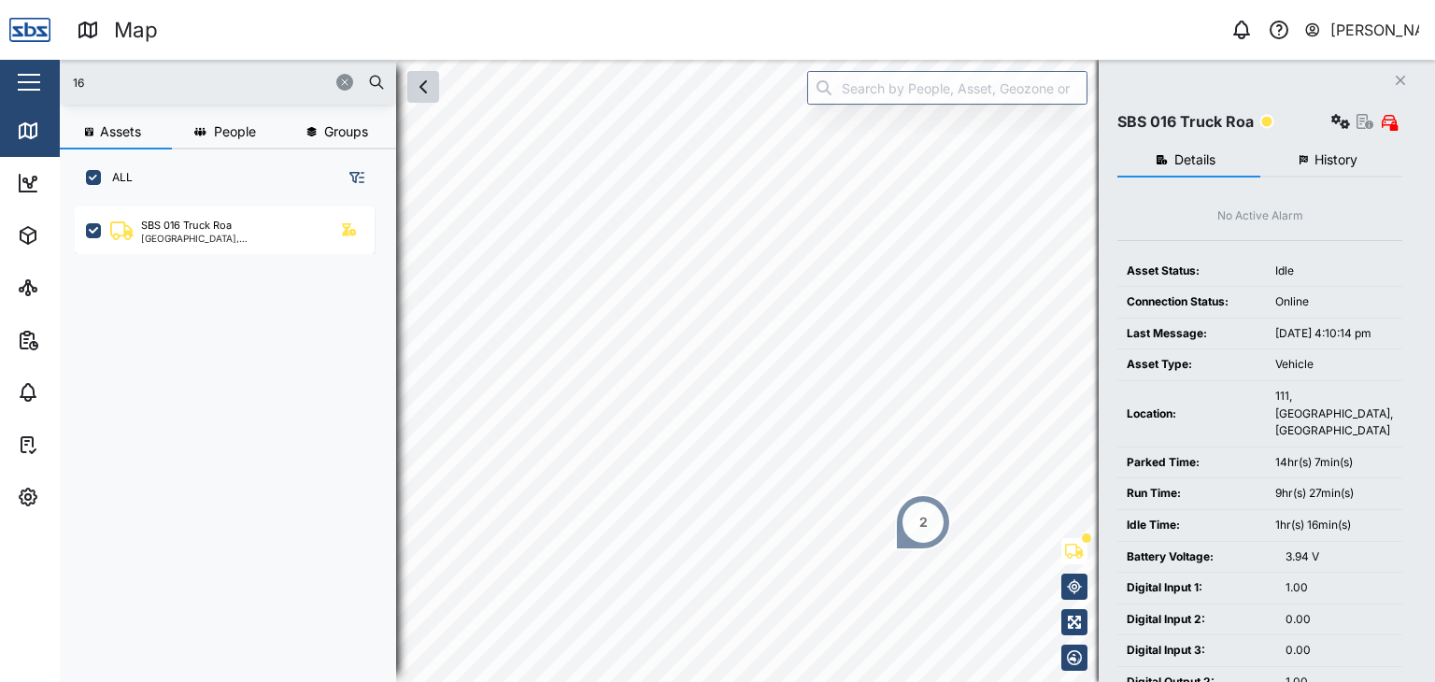
scroll to position [452, 292]
click at [141, 91] on input "16" at bounding box center [228, 82] width 314 height 28
drag, startPoint x: 109, startPoint y: 85, endPoint x: 32, endPoint y: 68, distance: 79.4
click at [32, 68] on div "Map 0 [PERSON_NAME] Close Map Dashboard Assets ATS Camera Generator Personnel T…" at bounding box center [717, 341] width 1435 height 682
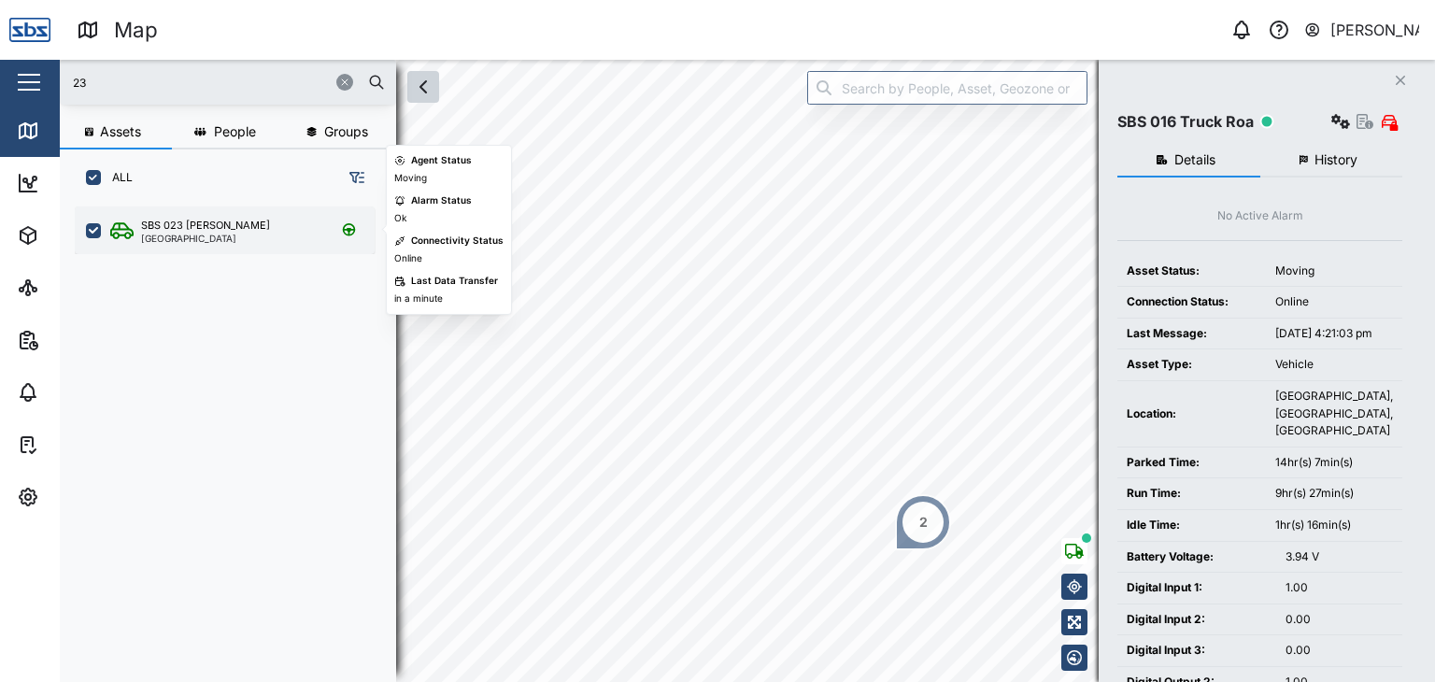
click at [194, 220] on div "SBS 023 [PERSON_NAME]" at bounding box center [205, 226] width 129 height 16
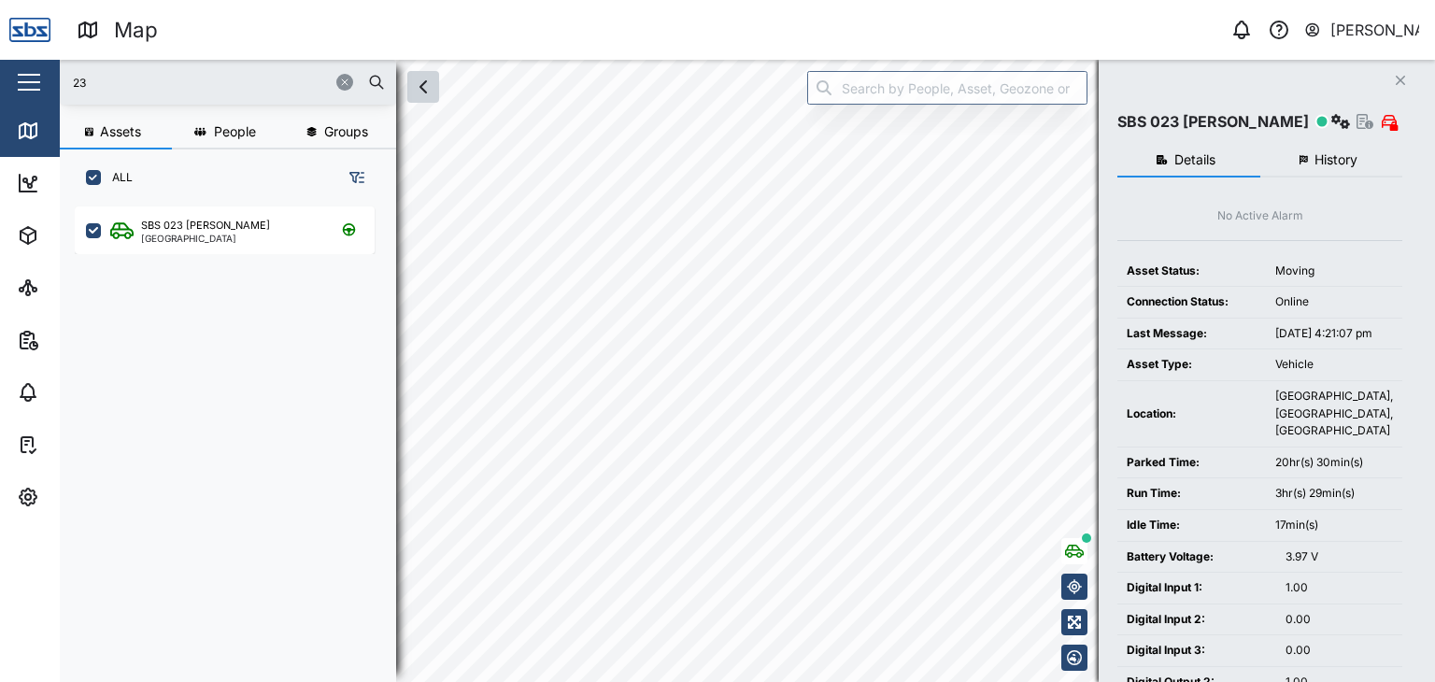
click at [877, 681] on html "Map 0 [PERSON_NAME] Close Map Dashboard Assets ATS Camera Generator Personnel T…" at bounding box center [717, 341] width 1435 height 682
click at [665, 535] on div "2" at bounding box center [666, 530] width 8 height 21
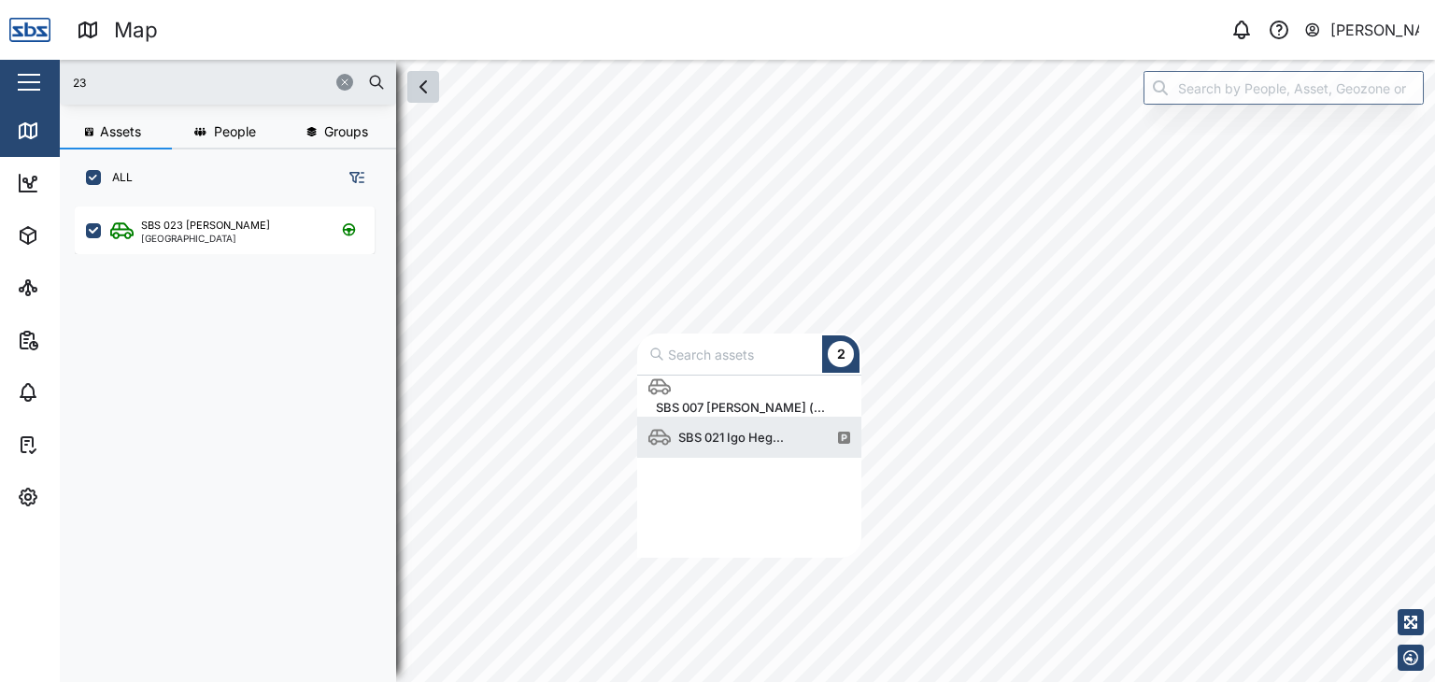
scroll to position [168, 209]
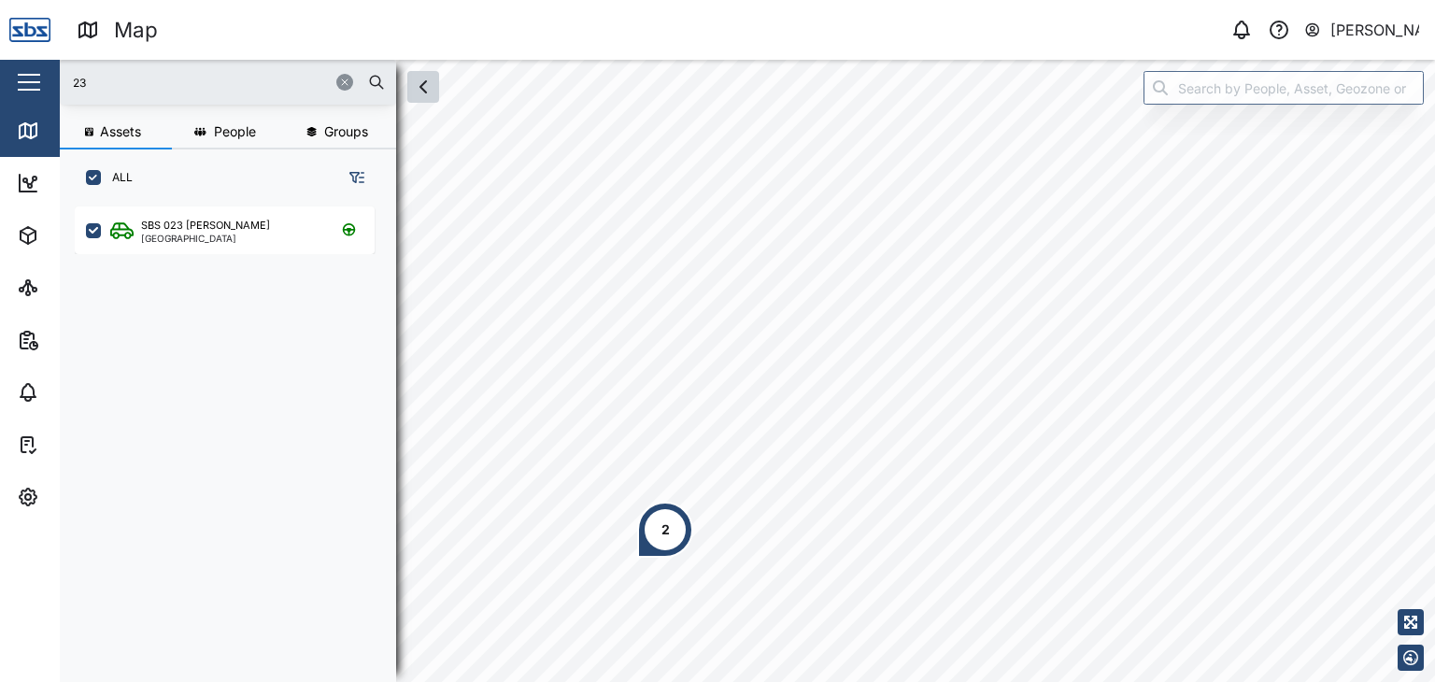
drag, startPoint x: 38, startPoint y: 81, endPoint x: 19, endPoint y: 80, distance: 19.6
click at [19, 80] on div "Map 0 [PERSON_NAME] Close Map Dashboard Assets ATS Camera Generator Personnel T…" at bounding box center [717, 341] width 1435 height 682
type input "32"
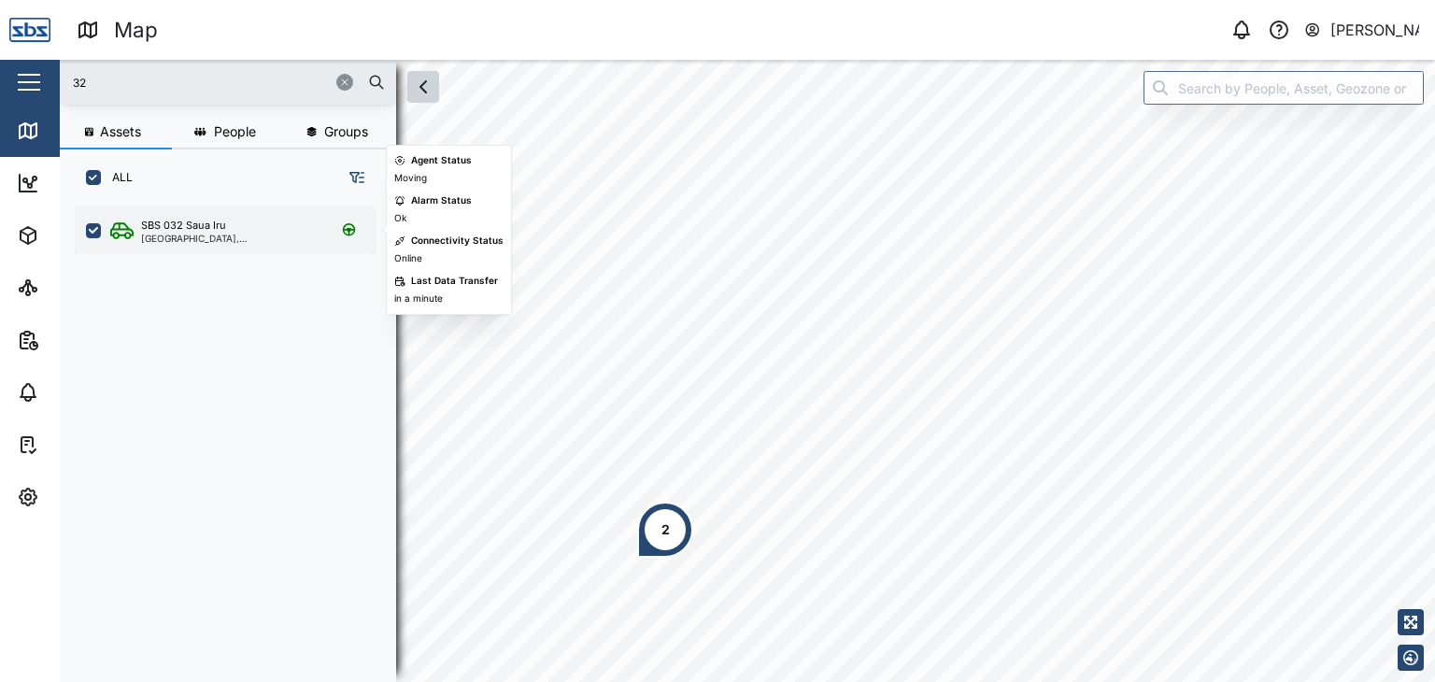
click at [221, 234] on div "[GEOGRAPHIC_DATA], [GEOGRAPHIC_DATA]" at bounding box center [230, 238] width 178 height 9
